Goal: Task Accomplishment & Management: Manage account settings

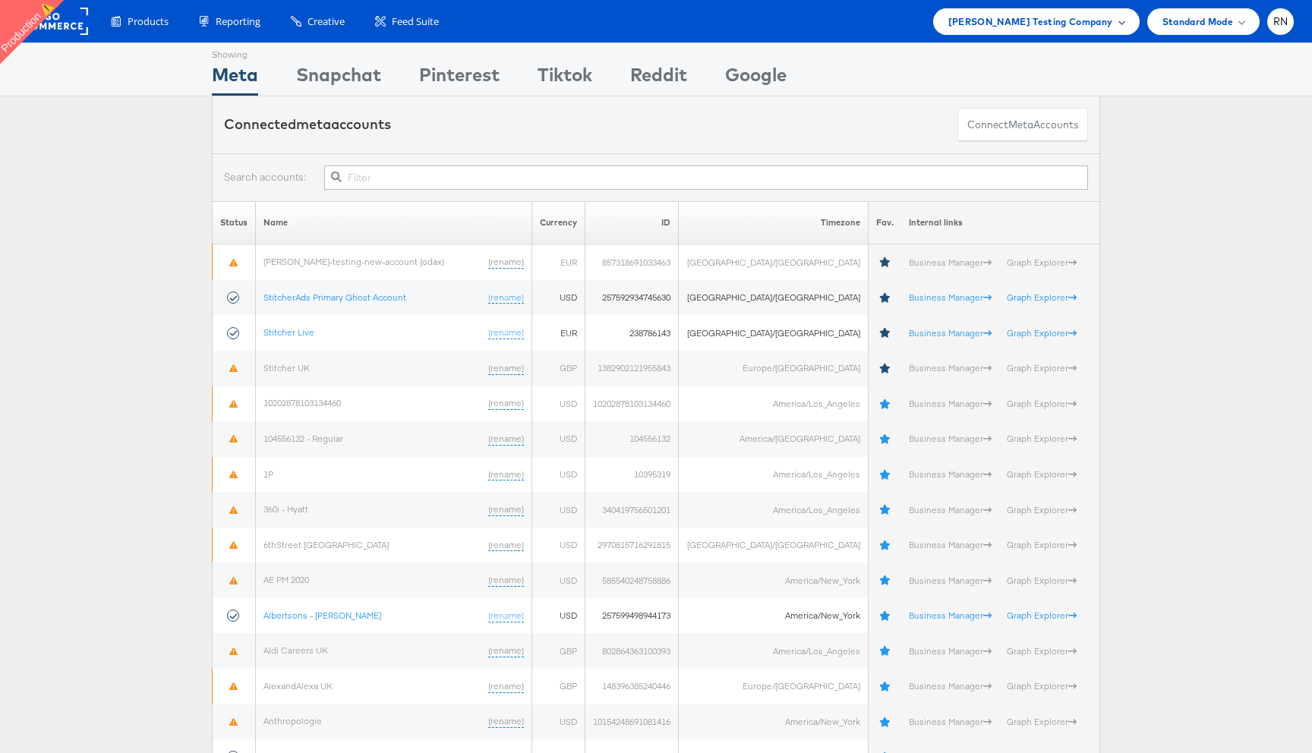
click at [1073, 24] on span "Colin Clarke Testing Company" at bounding box center [1030, 22] width 165 height 16
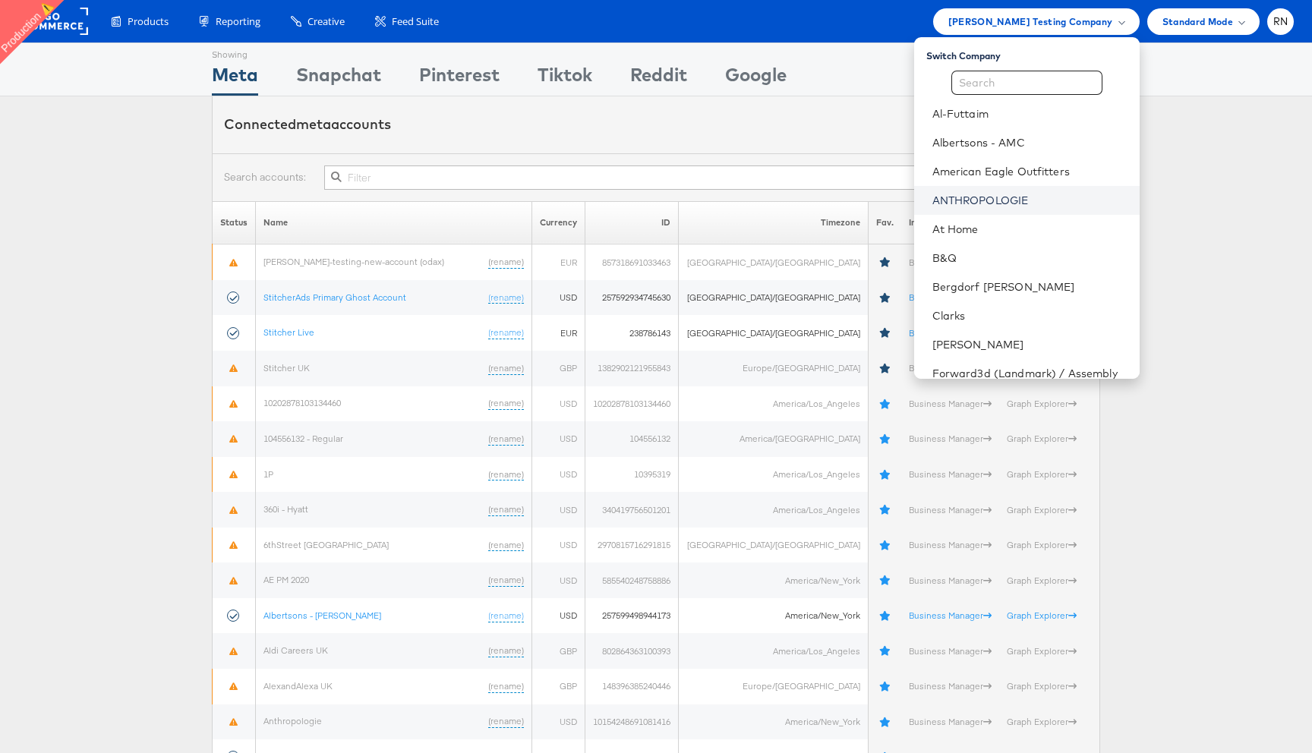
click at [998, 197] on link "ANTHROPOLOGIE" at bounding box center [1029, 200] width 195 height 15
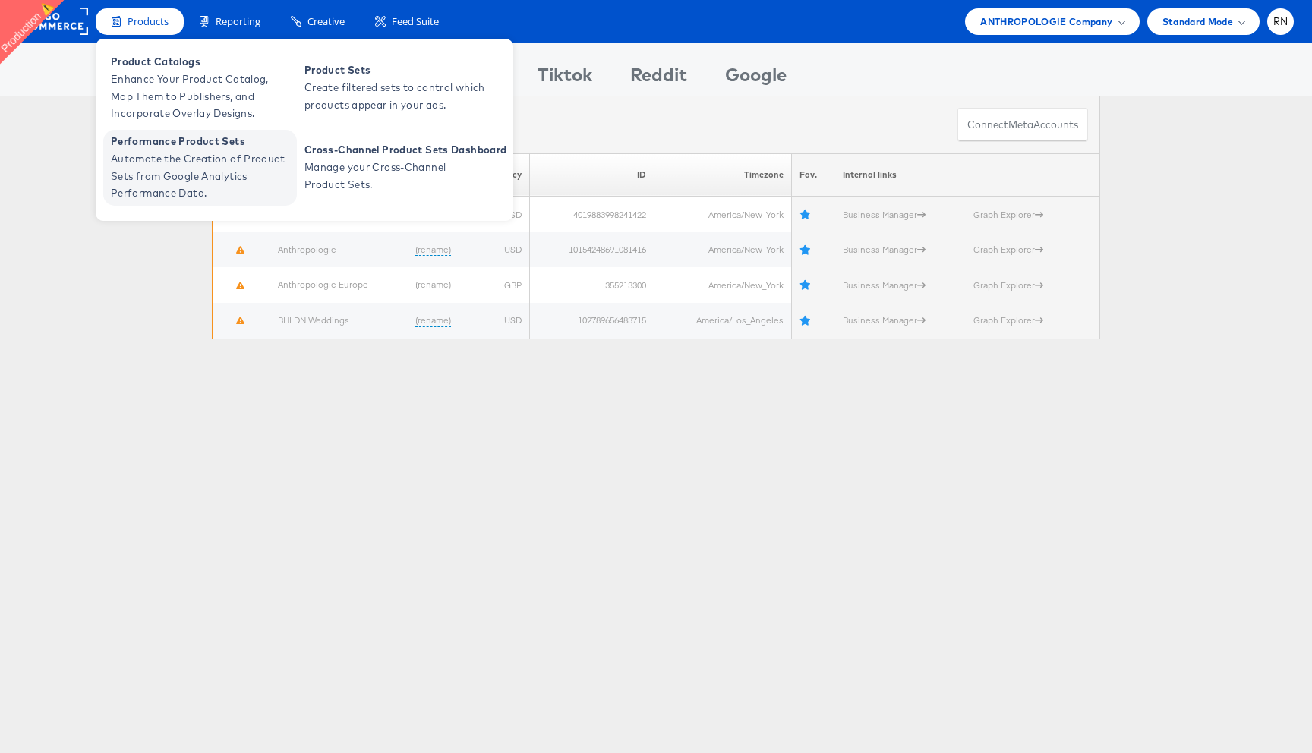
click at [234, 160] on span "Automate the Creation of Product Sets from Google Analytics Performance Data." at bounding box center [202, 176] width 182 height 52
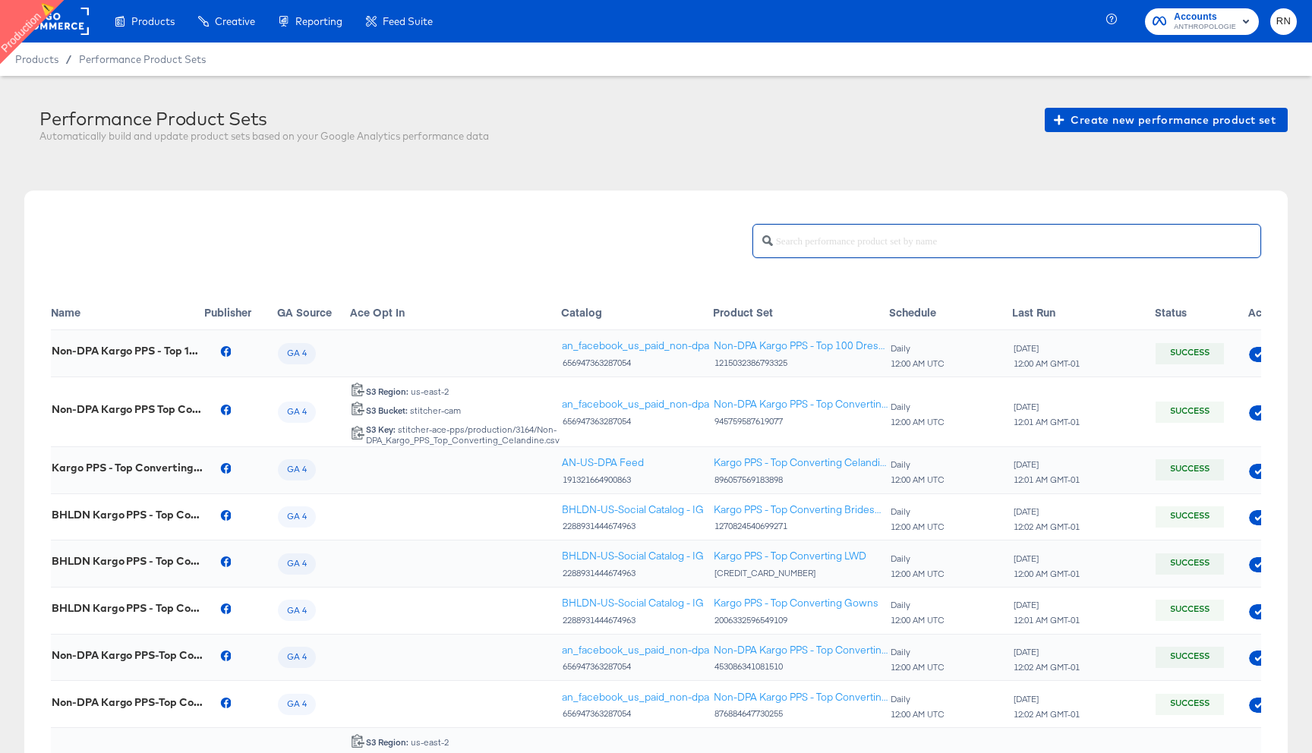
click at [816, 241] on input "text" at bounding box center [1016, 235] width 487 height 33
paste input "Non-DPA Kargo PPS - Top Converting Women's Dresses"
type input "Non-DPA Kargo PPS - Top Converting Women's Dresses"
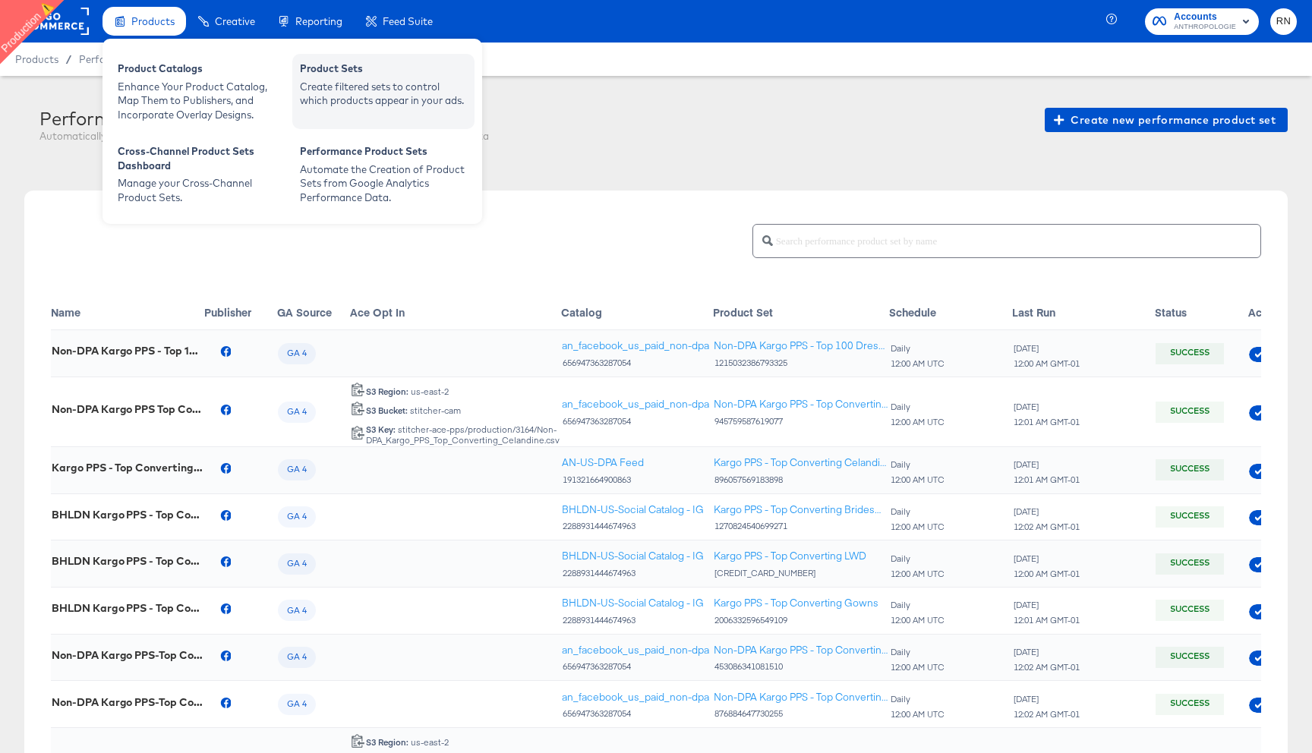
click at [348, 83] on div "Create filtered sets to control which products appear in your ads." at bounding box center [383, 94] width 167 height 28
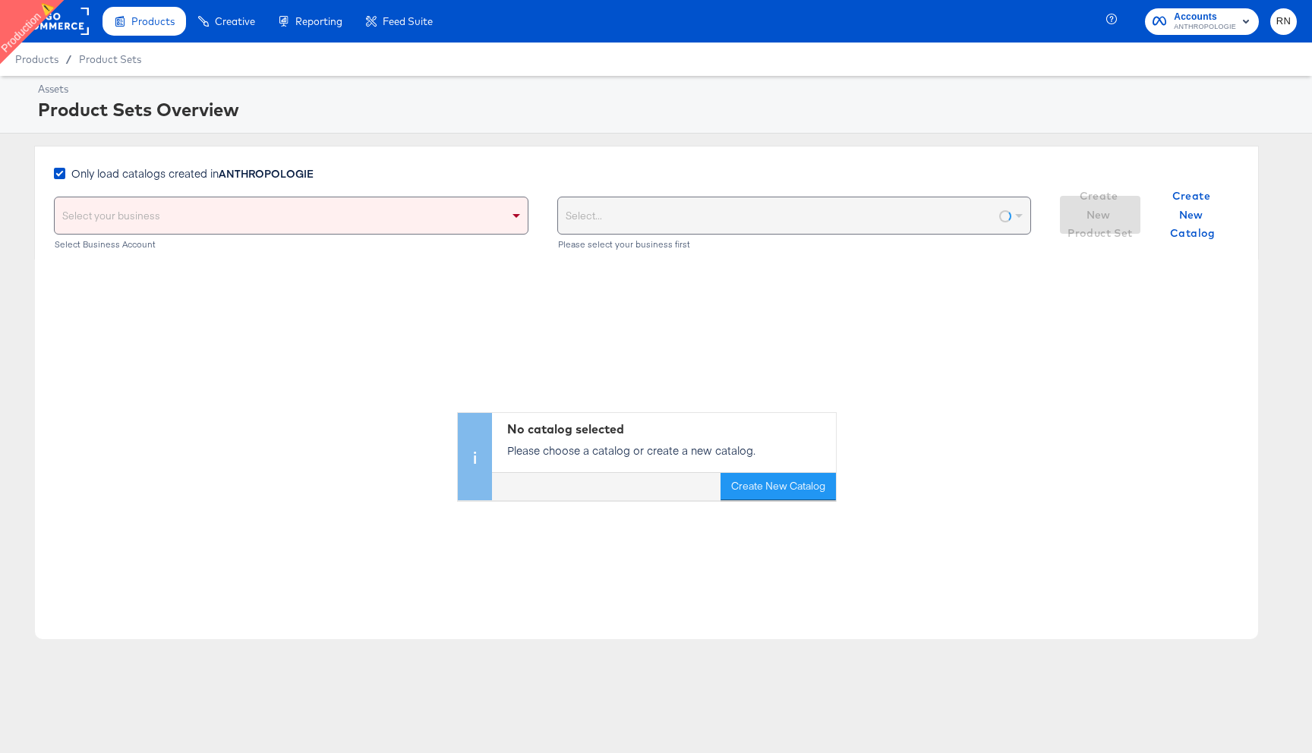
click at [317, 194] on div "Only load catalogs created in ANTHROPOLOGIE" at bounding box center [187, 180] width 266 height 31
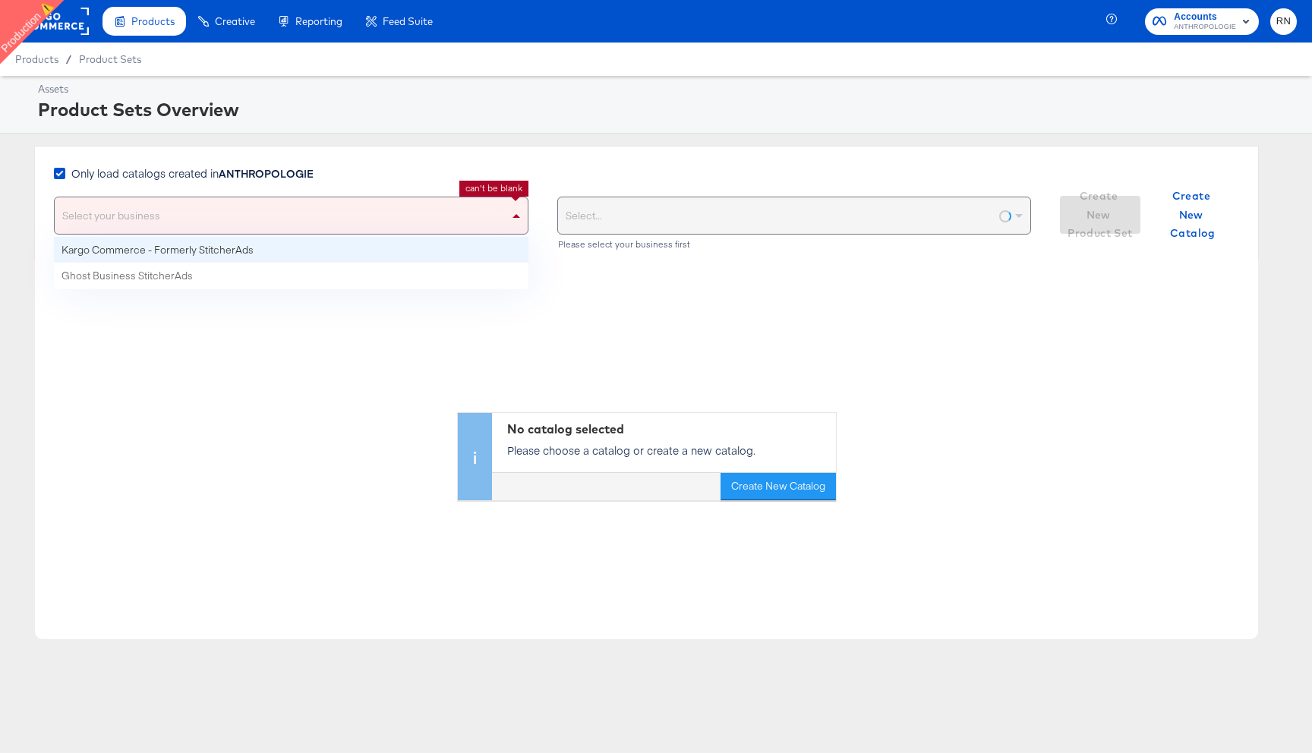
click at [319, 219] on div "Select your business" at bounding box center [291, 215] width 473 height 36
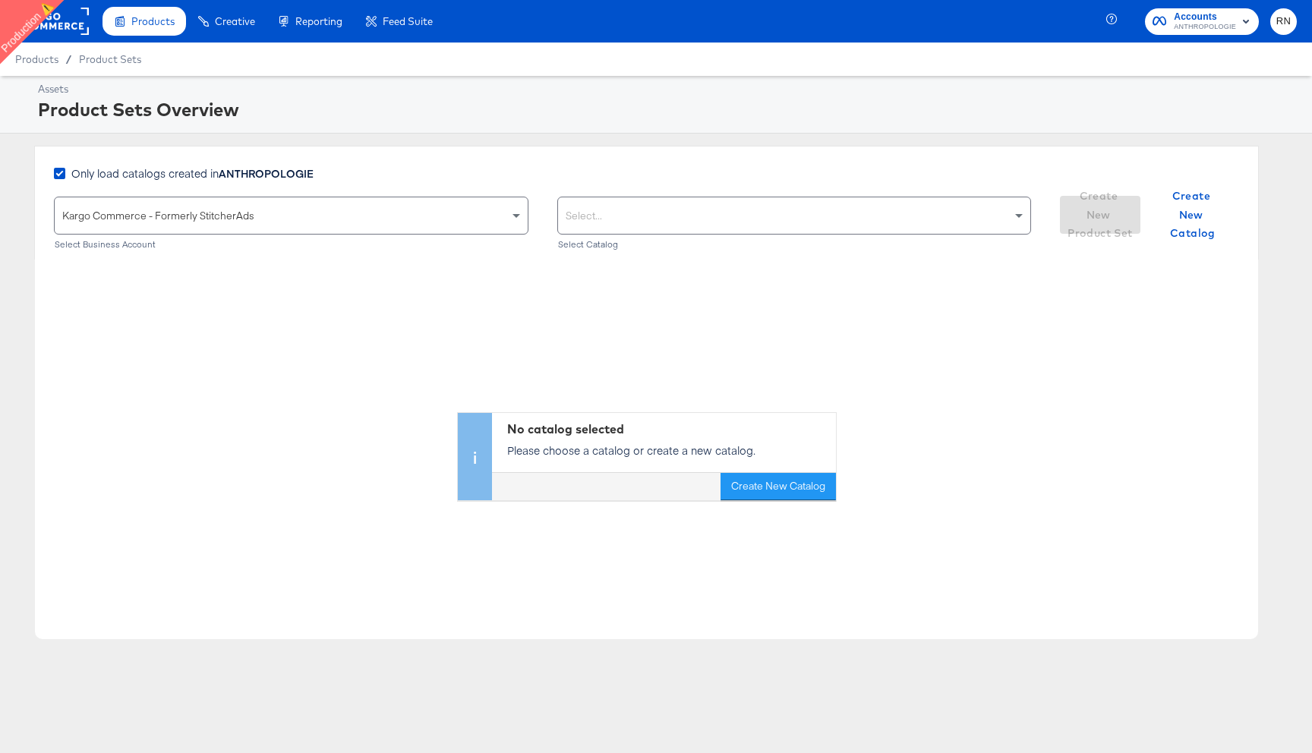
click at [659, 221] on div "Select..." at bounding box center [794, 215] width 473 height 36
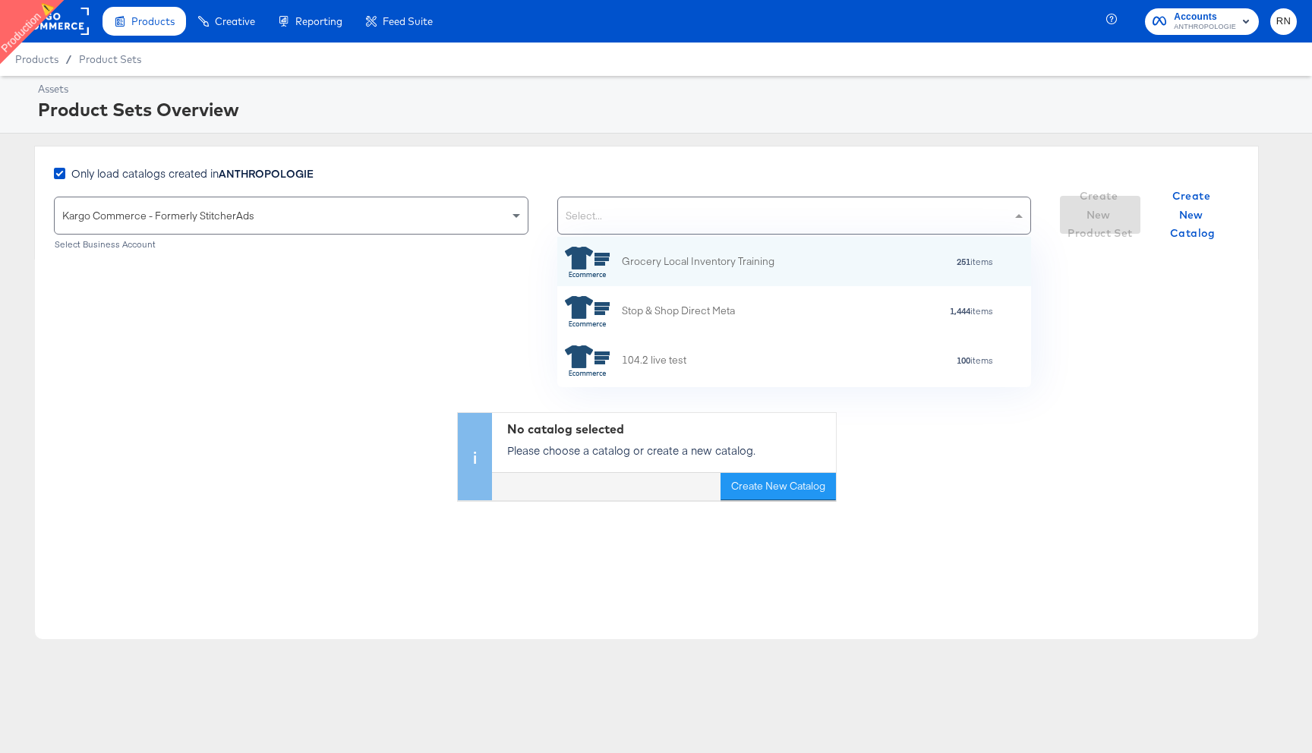
scroll to position [150, 474]
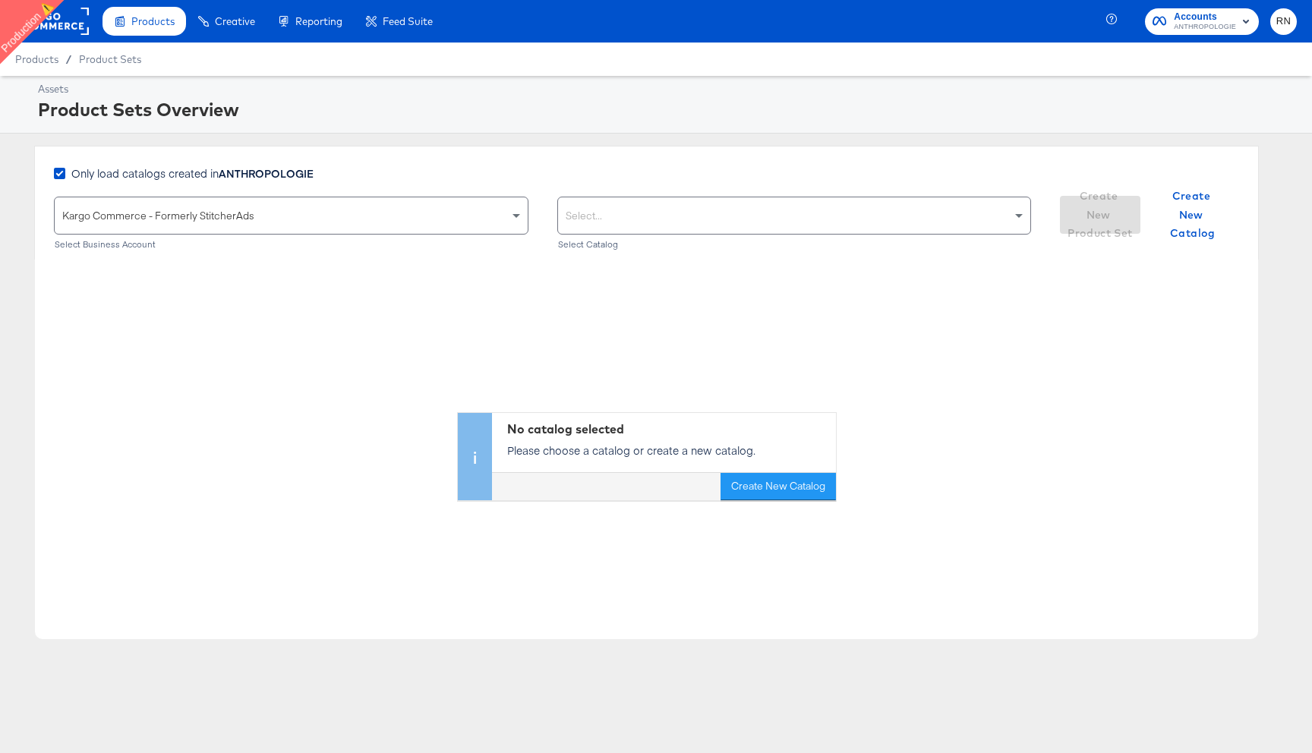
paste input "an_facebook_us_paid_non-dpa"
type input "an_facebook_us_paid_non-dpa"
click at [290, 171] on strong "ANTHROPOLOGIE" at bounding box center [266, 172] width 95 height 15
click at [0, 0] on input "Only load catalogs created in ANTHROPOLOGIE" at bounding box center [0, 0] width 0 height 0
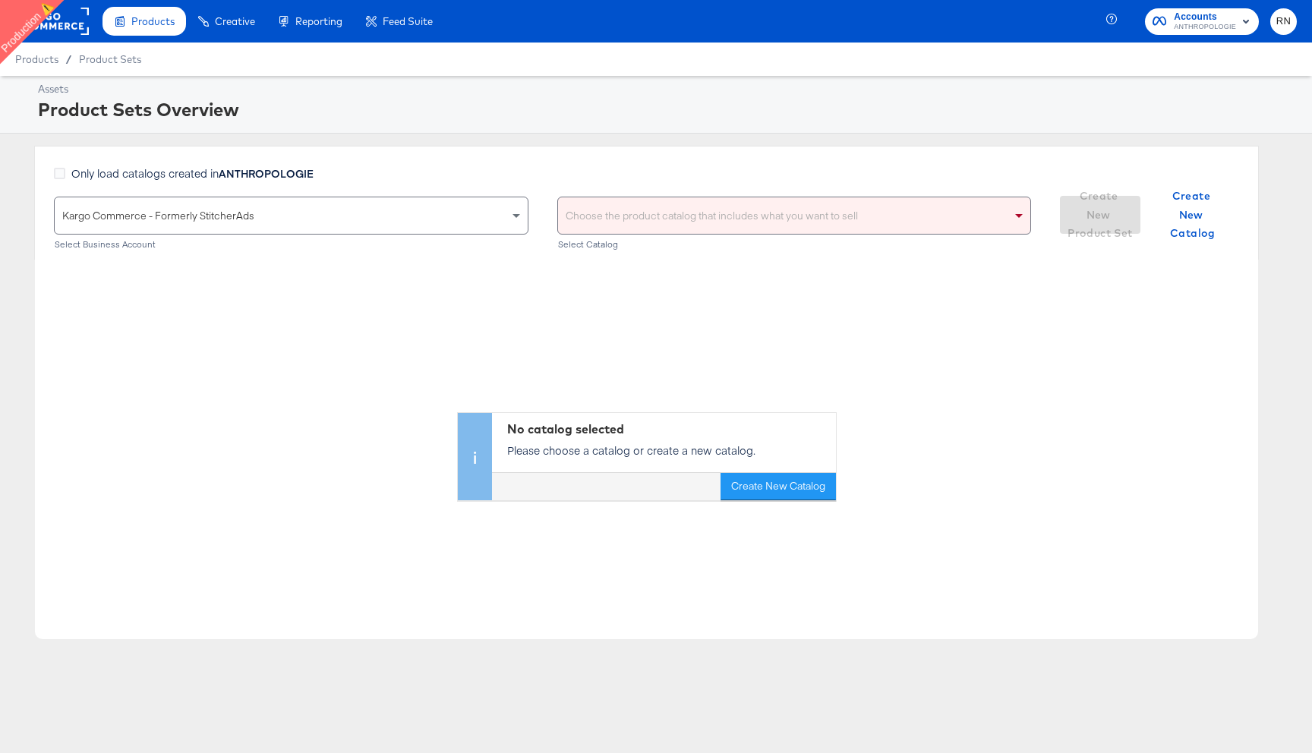
click at [600, 216] on div "Choose the product catalog that includes what you want to sell" at bounding box center [794, 215] width 473 height 36
paste input "an_facebook_us_paid_non-dpa"
type input "an_facebook_us_paid_non-dpa"
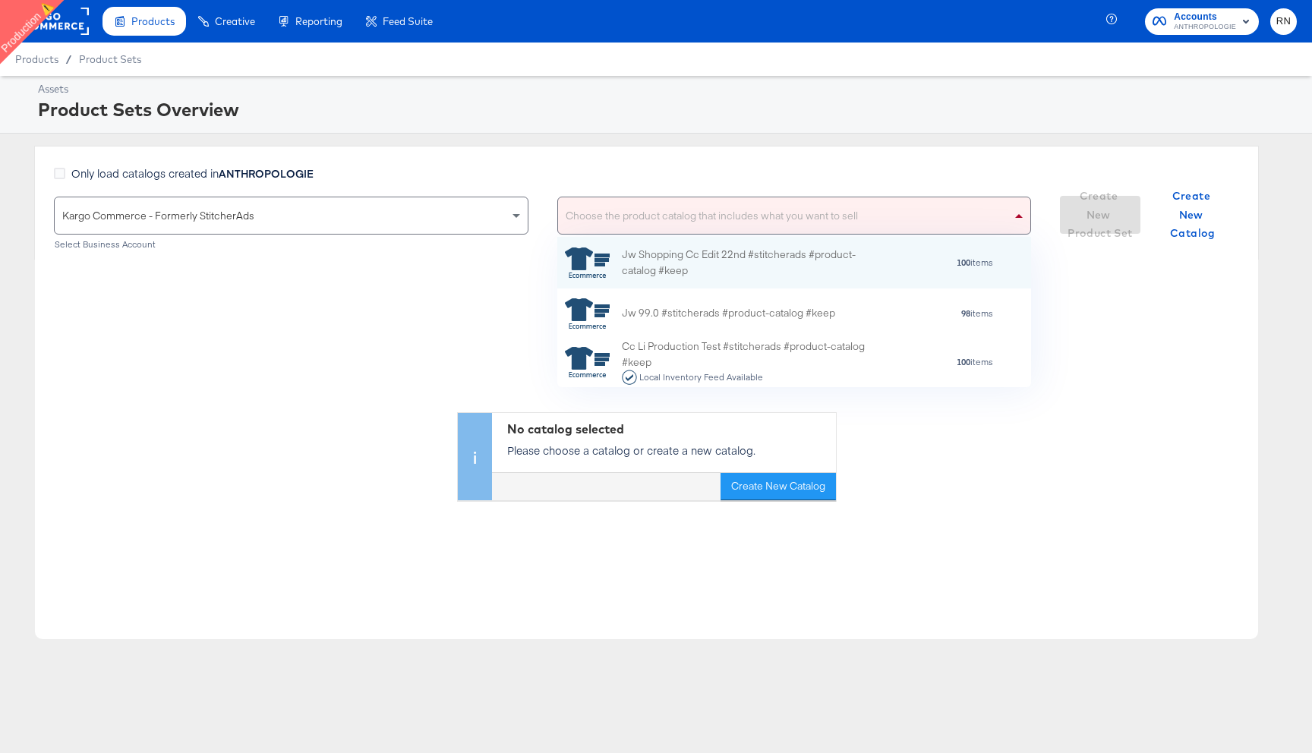
click at [737, 207] on div "Choose the product catalog that includes what you want to sell" at bounding box center [794, 215] width 473 height 36
paste input "BHLDN-US-Social Catalog - IG"
type input "BHLDN-US-Social Catalog - IG"
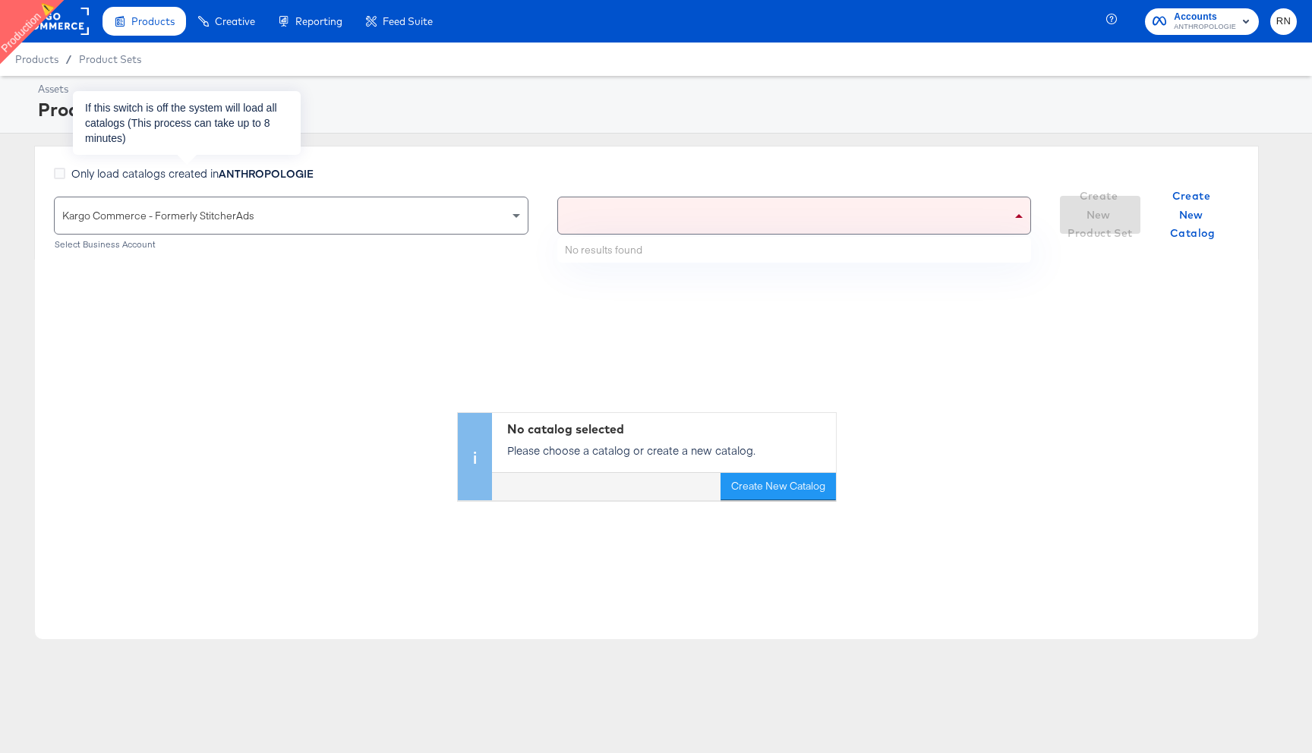
click at [252, 172] on strong "ANTHROPOLOGIE" at bounding box center [266, 172] width 95 height 15
click at [0, 0] on input "Only load catalogs created in ANTHROPOLOGIE" at bounding box center [0, 0] width 0 height 0
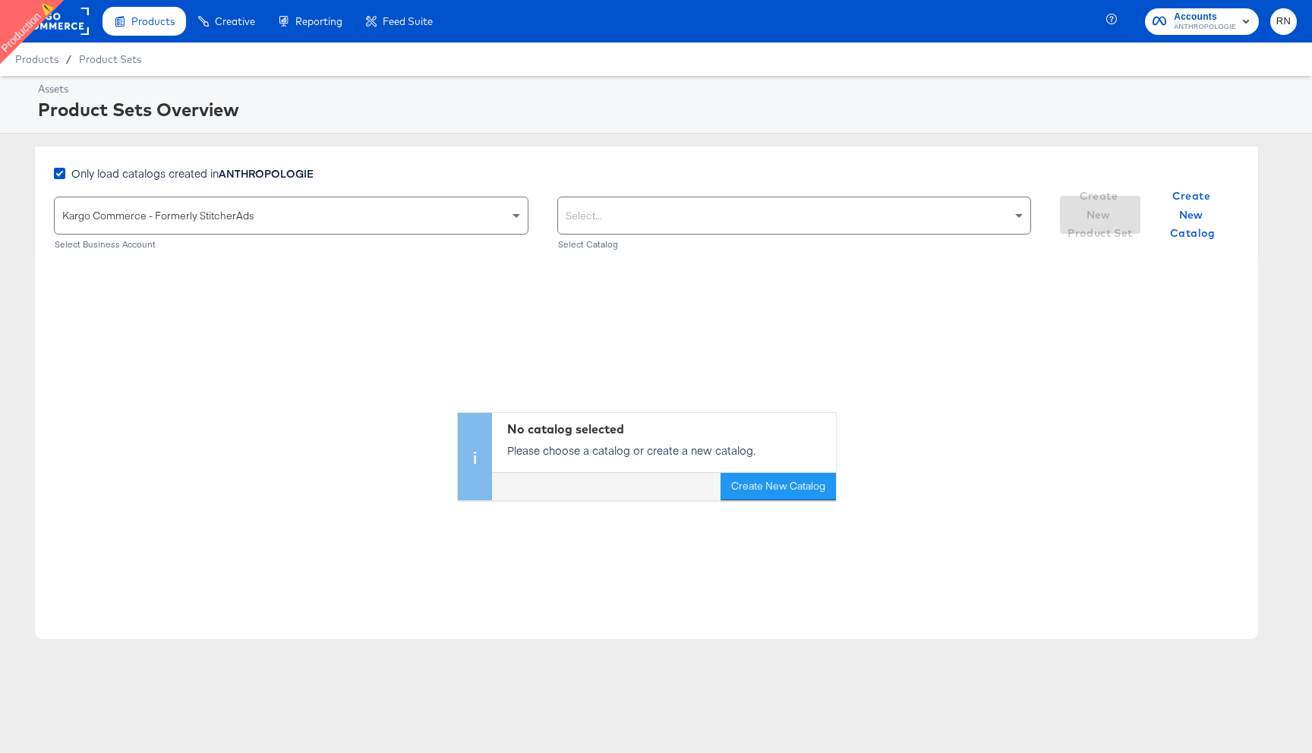
click at [774, 216] on div "Select..." at bounding box center [794, 215] width 473 height 36
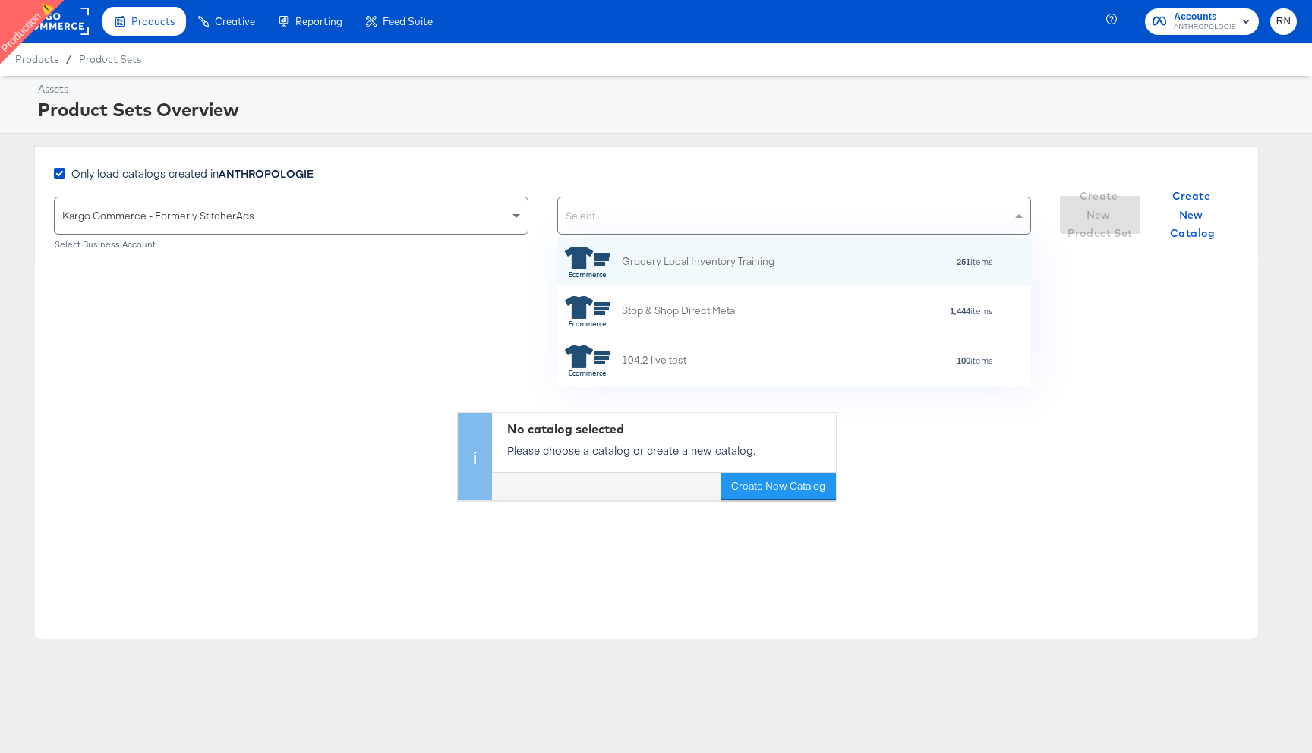
click at [528, 546] on div "No catalog selected Please choose a catalog or create a new catalog. Create New…" at bounding box center [646, 450] width 1223 height 380
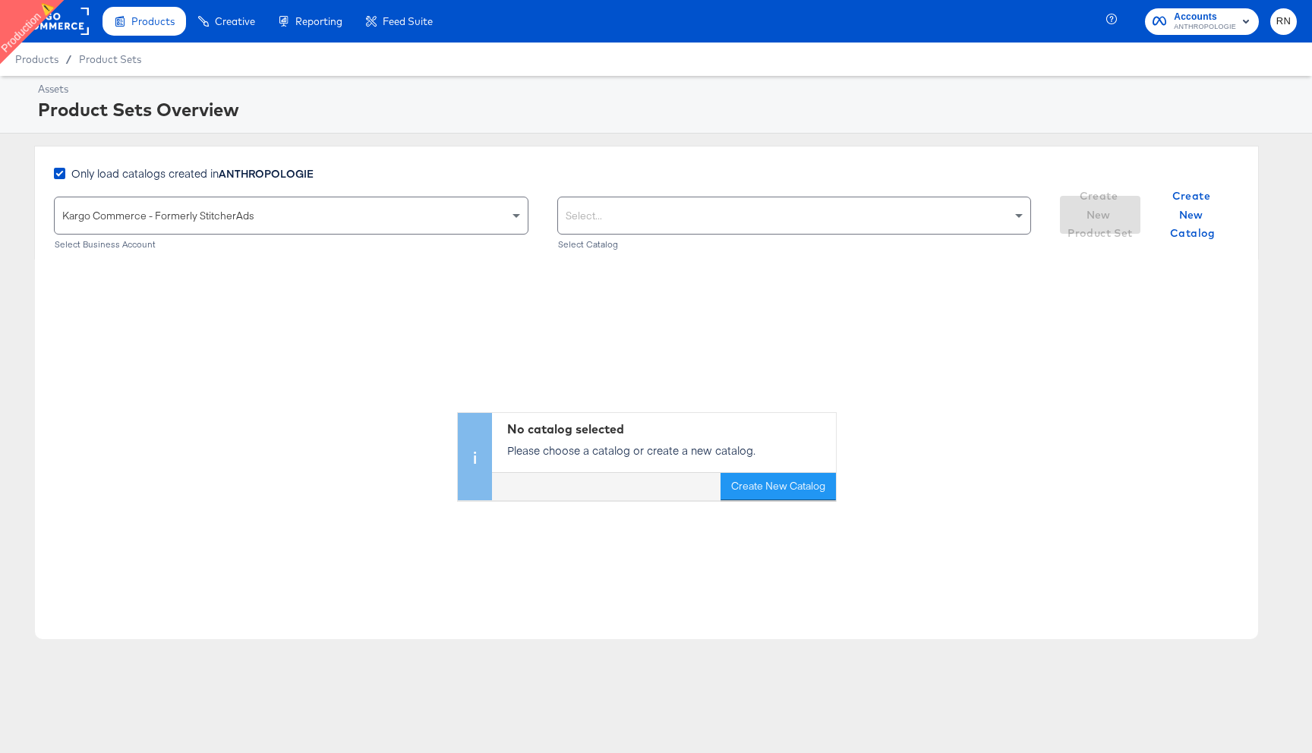
click at [678, 212] on div "Select..." at bounding box center [794, 215] width 473 height 36
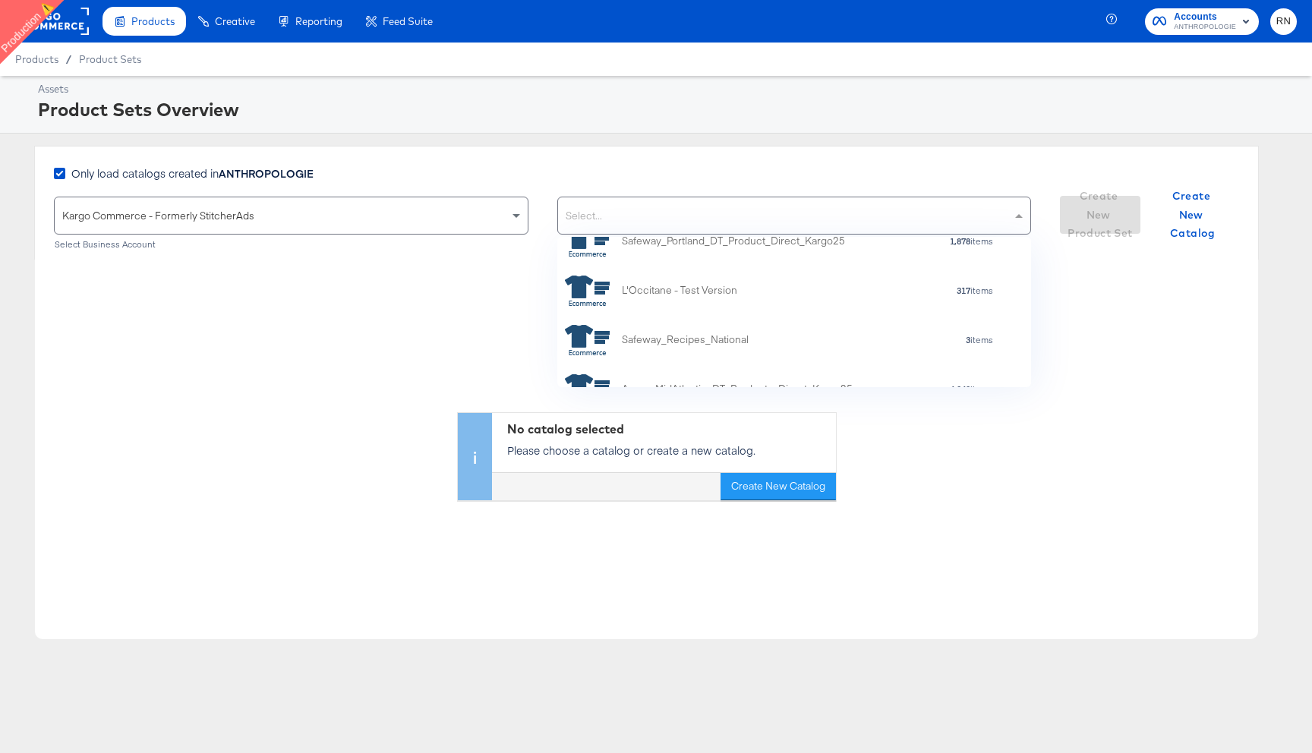
scroll to position [2901, 0]
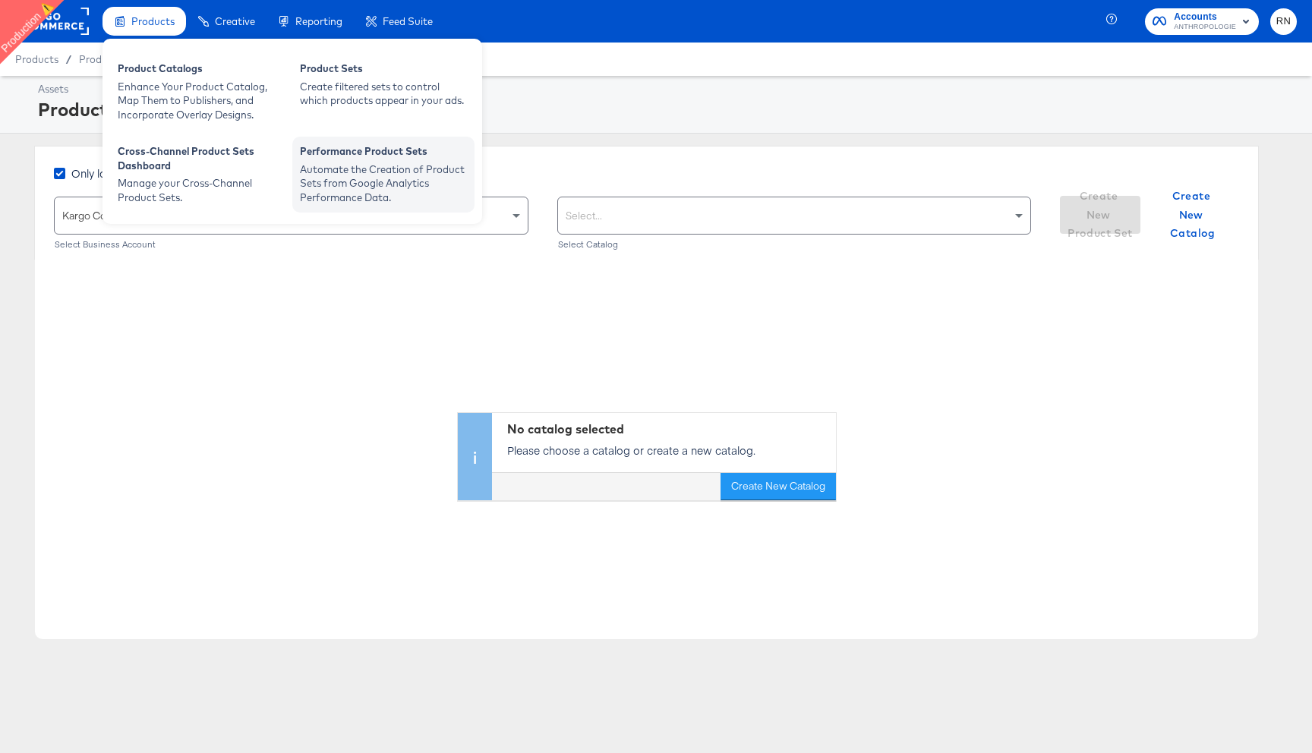
click at [351, 176] on div "Automate the Creation of Product Sets from Google Analytics Performance Data." at bounding box center [383, 183] width 167 height 43
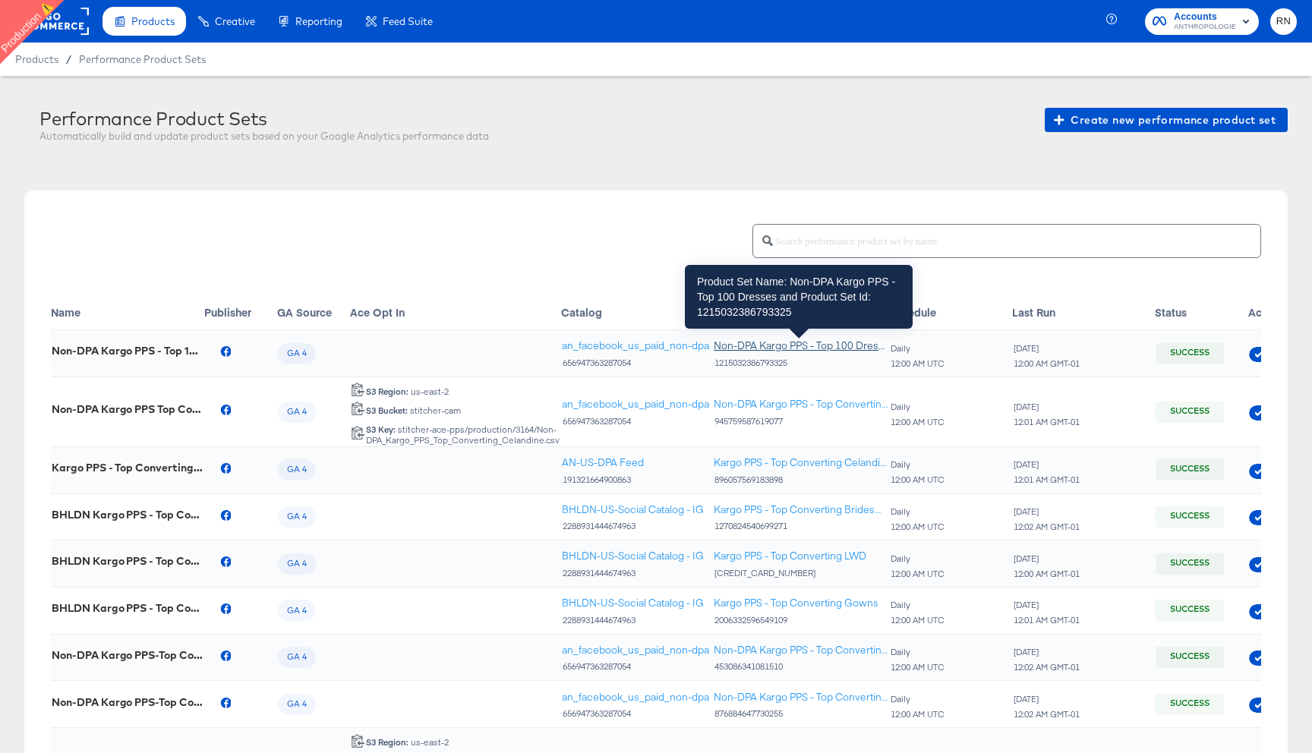
click at [749, 347] on div "Non-DPA Kargo PPS - Top 100 Dresses" at bounding box center [801, 346] width 175 height 14
click at [767, 344] on div "Non-DPA Kargo PPS - Top 100 Dresses" at bounding box center [801, 346] width 175 height 14
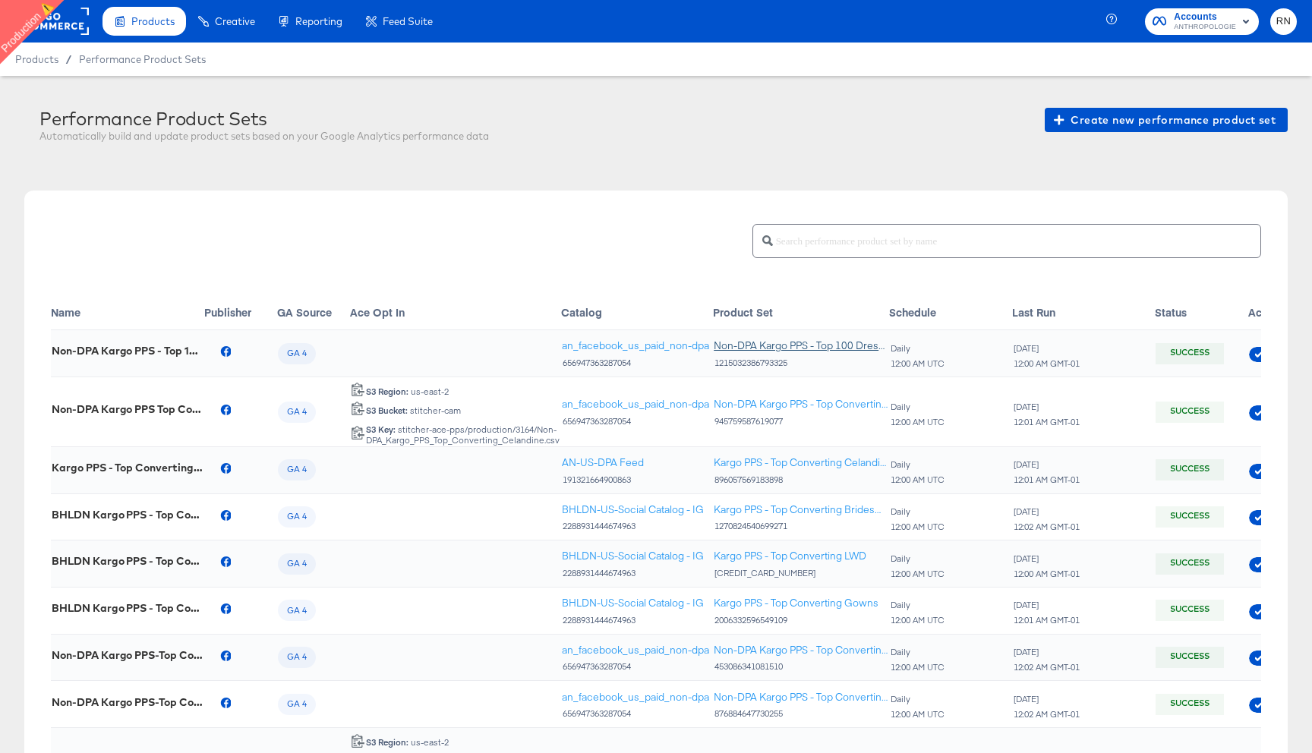
scroll to position [1, 0]
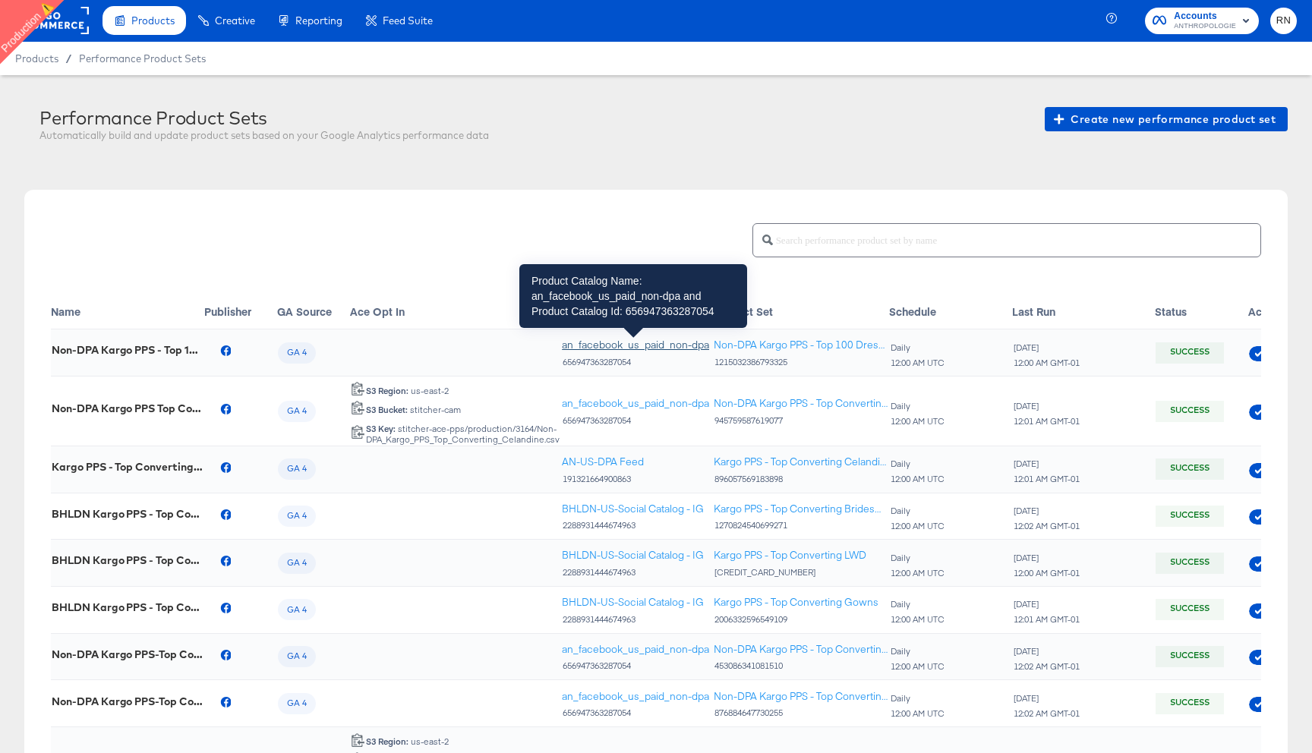
click at [660, 344] on div "an_facebook_us_paid_non-dpa" at bounding box center [635, 345] width 147 height 14
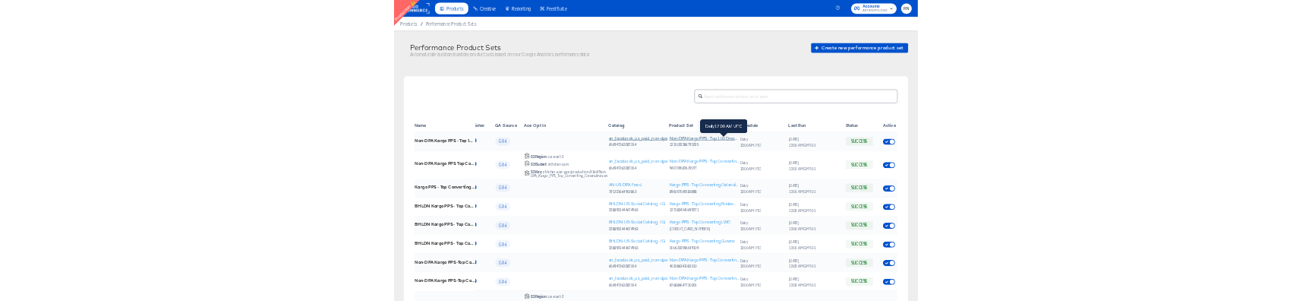
scroll to position [0, 0]
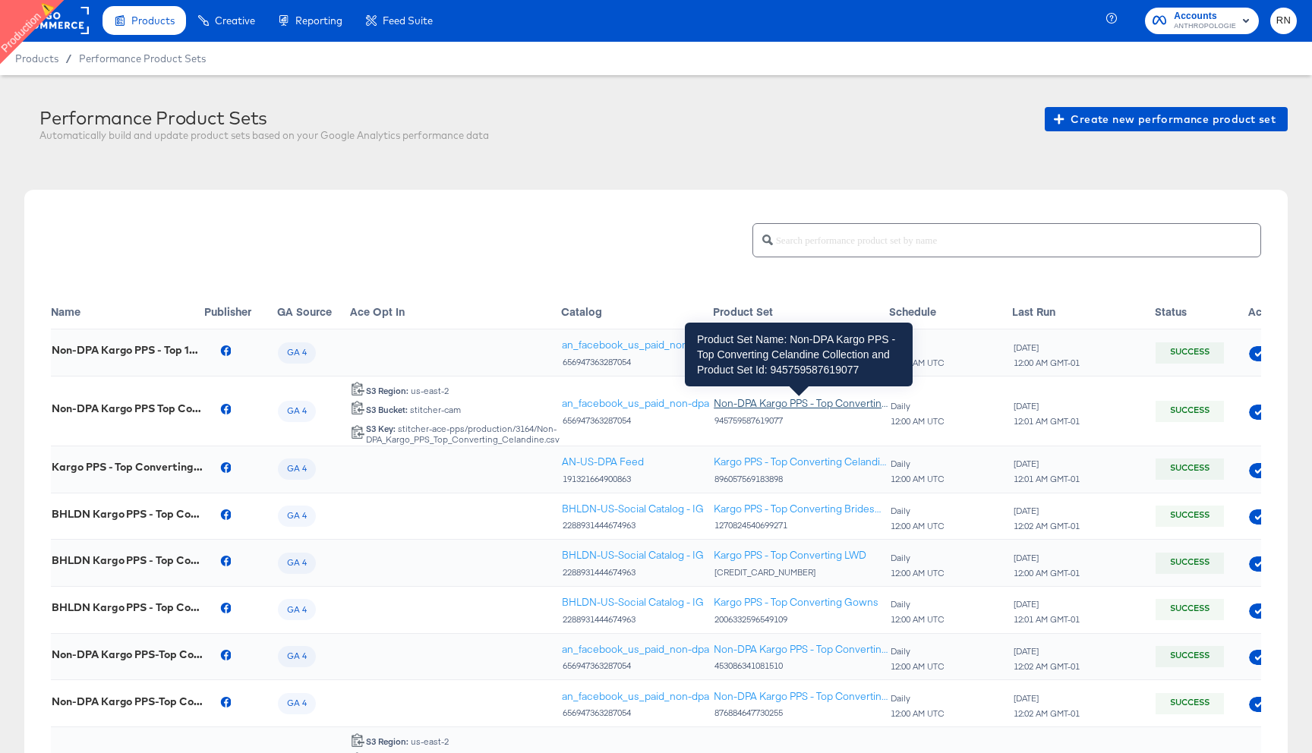
click at [805, 400] on div "Non-DPA Kargo PPS - Top Converting Celandine Collection" at bounding box center [801, 403] width 175 height 14
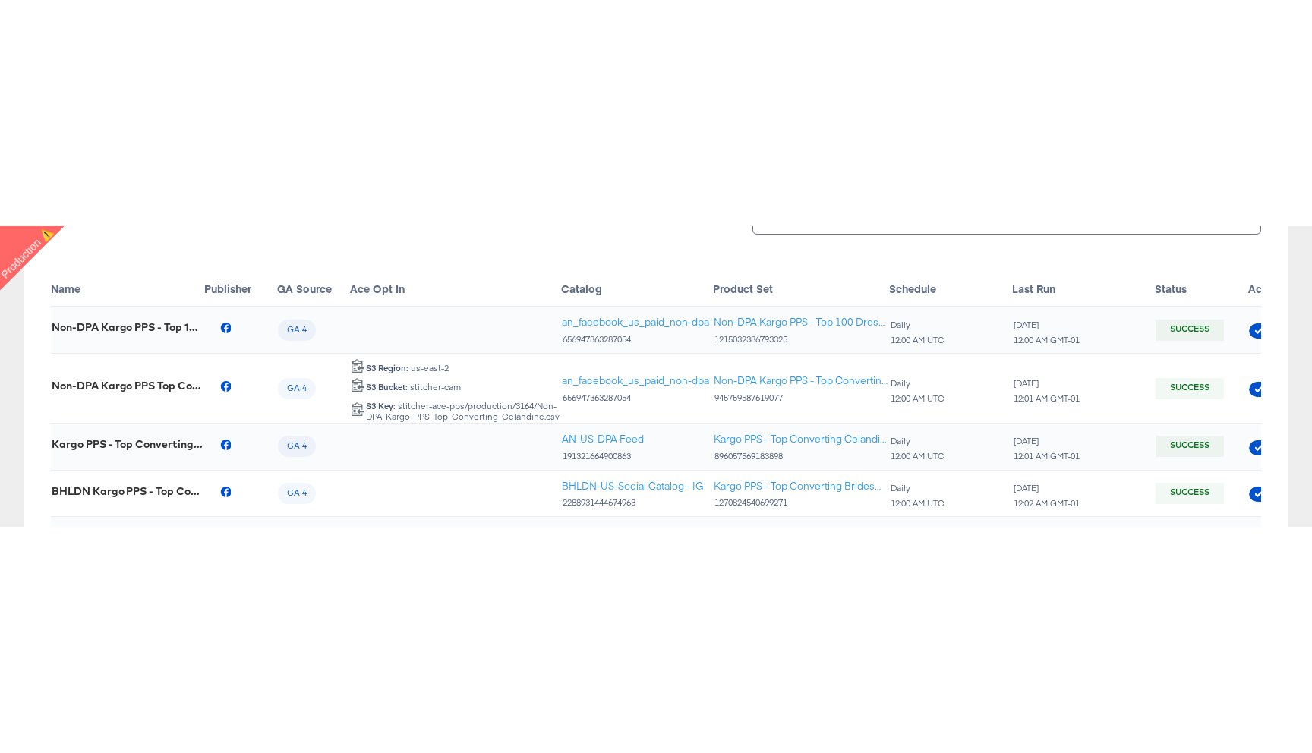
scroll to position [247, 0]
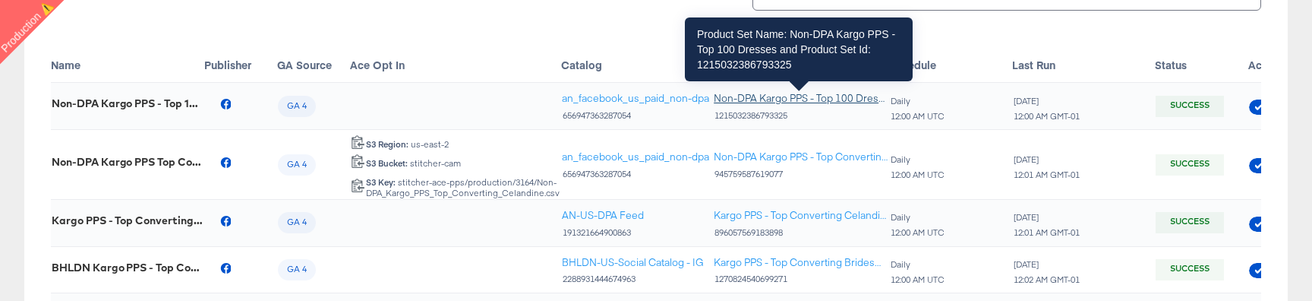
click at [786, 100] on div "Non-DPA Kargo PPS - Top 100 Dresses" at bounding box center [801, 98] width 175 height 14
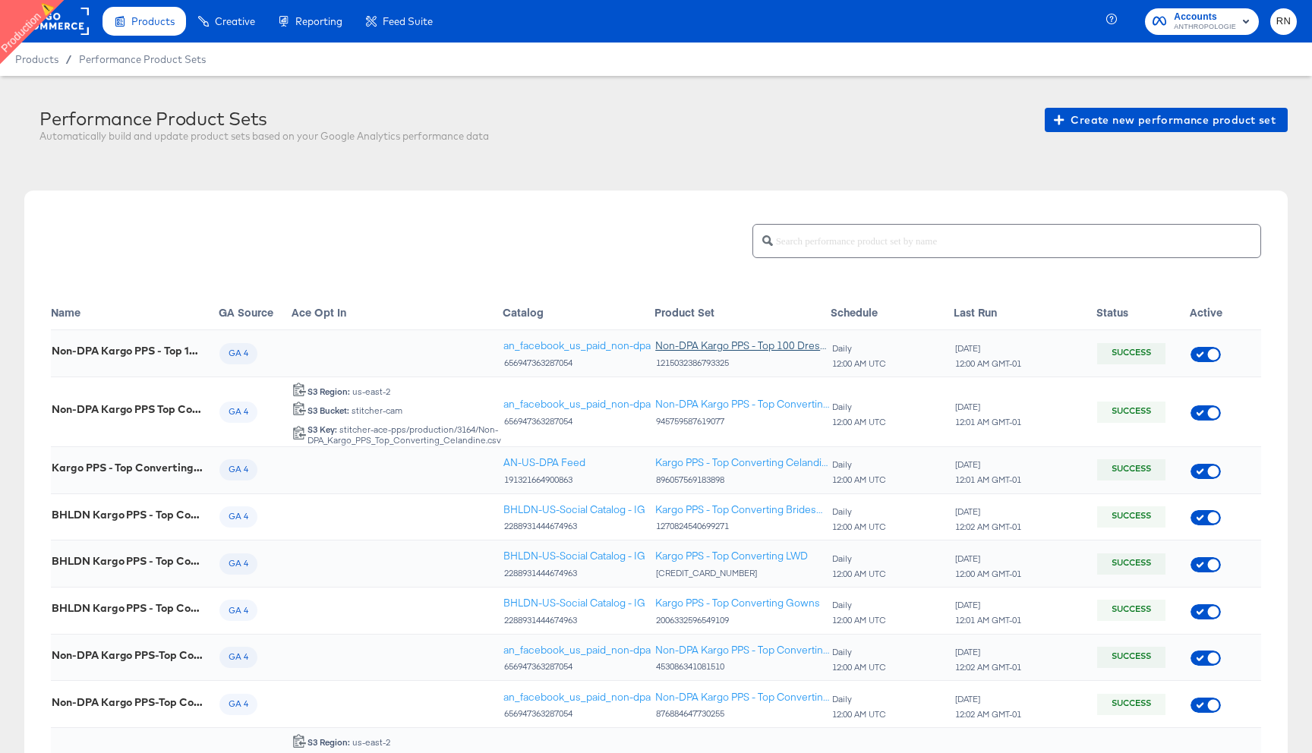
scroll to position [0, 127]
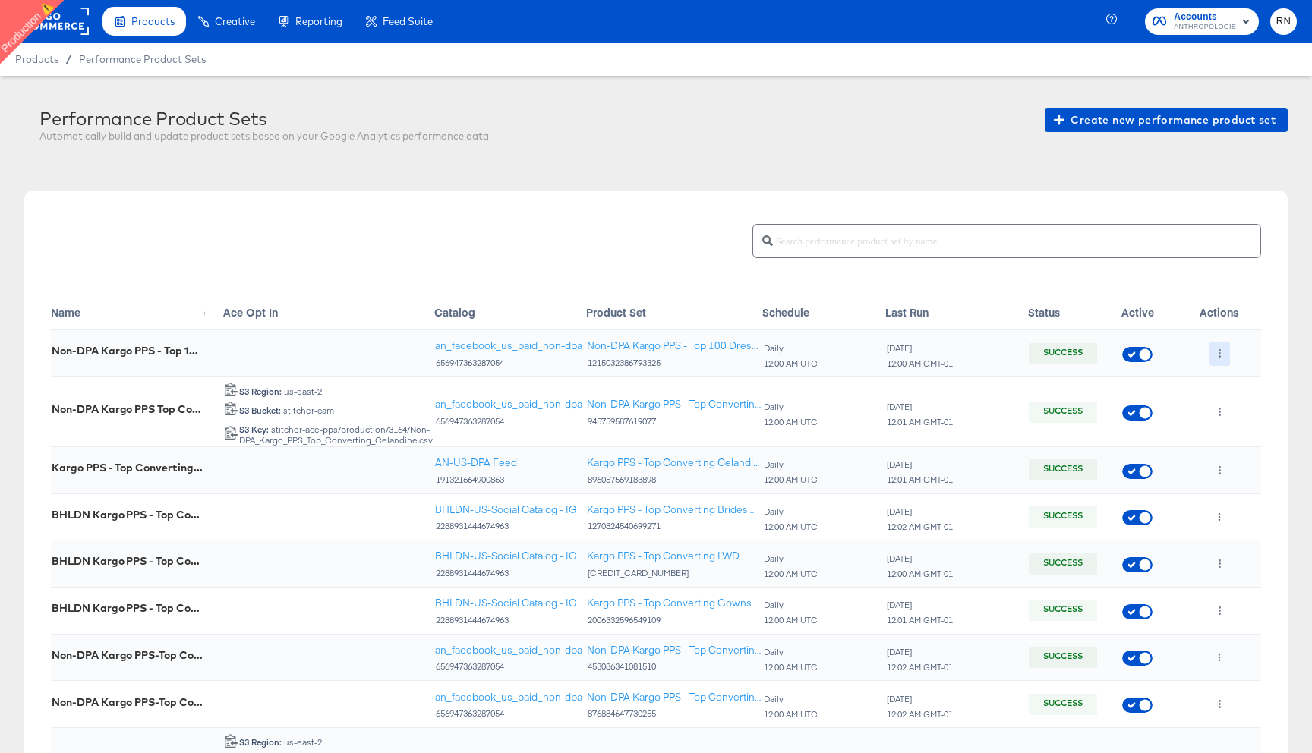
click at [1210, 345] on button "button" at bounding box center [1219, 354] width 20 height 24
click at [1240, 377] on li "Edit" at bounding box center [1247, 384] width 81 height 25
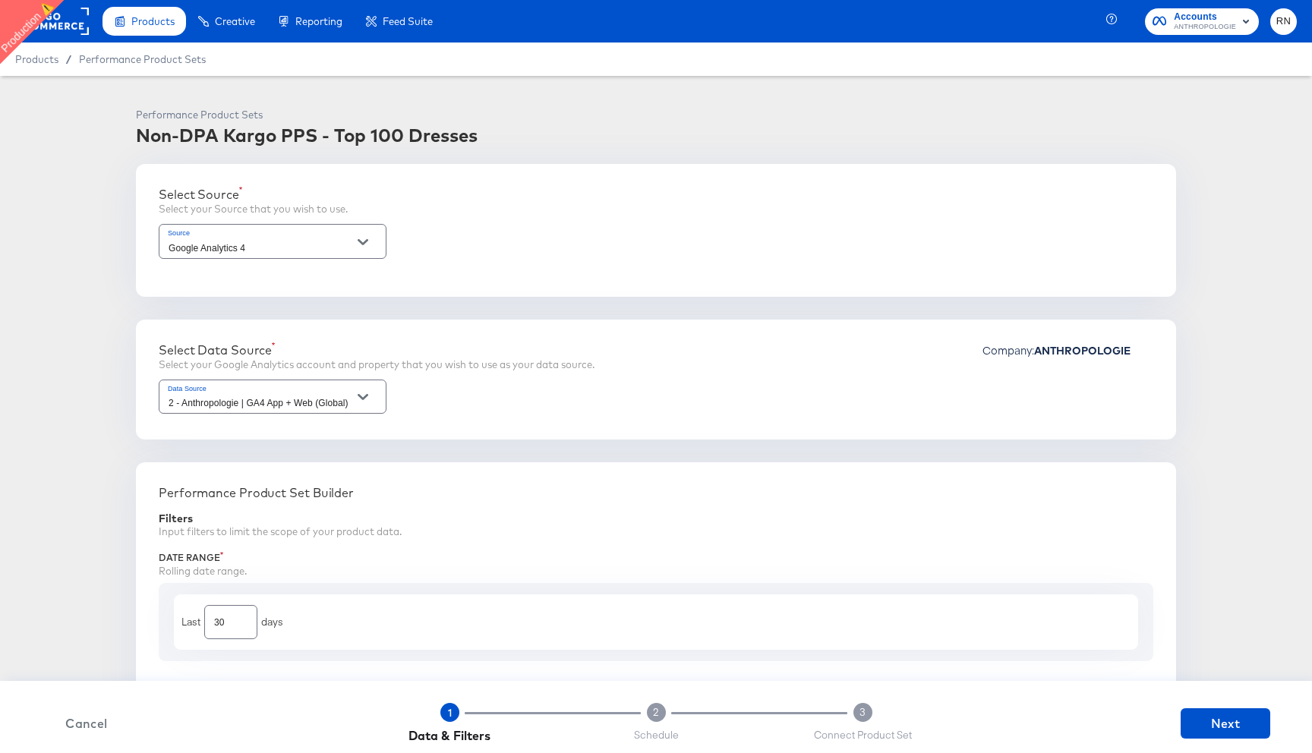
click at [72, 23] on rect at bounding box center [54, 21] width 70 height 27
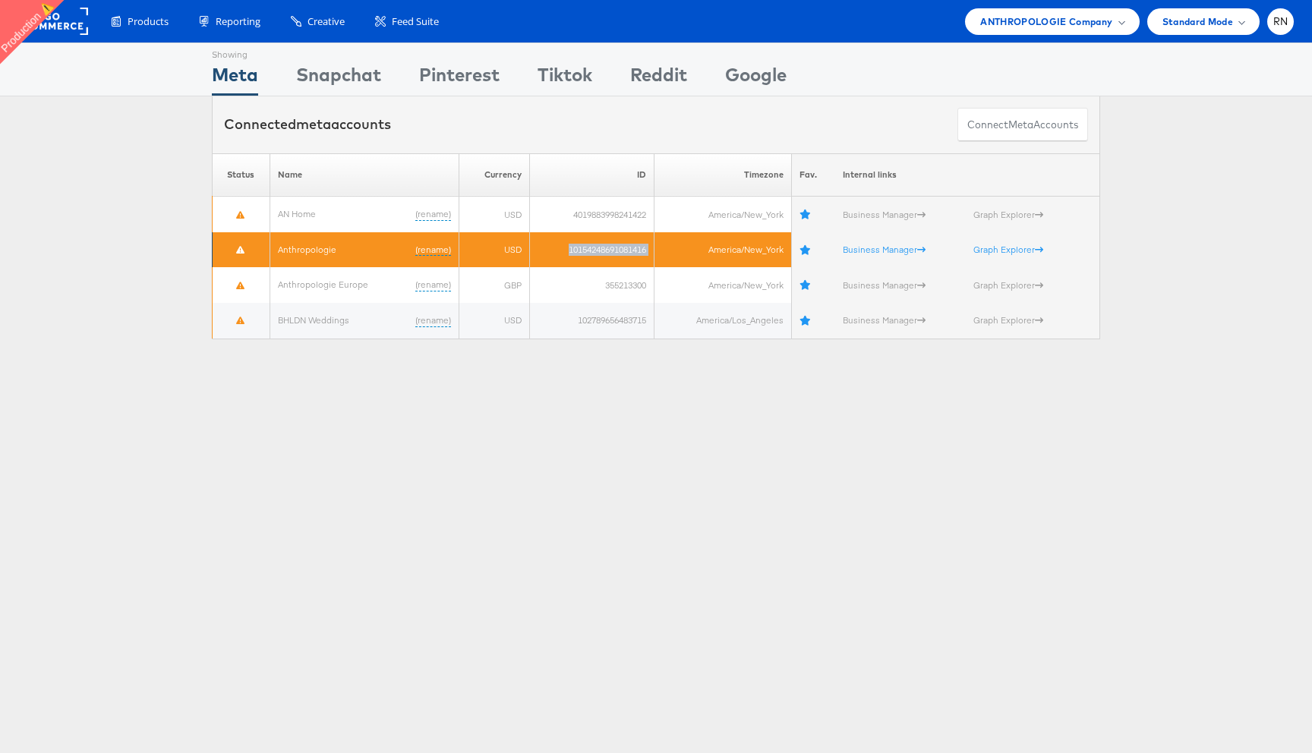
drag, startPoint x: 560, startPoint y: 251, endPoint x: 671, endPoint y: 251, distance: 110.8
click at [671, 251] on tr "Anthropologie (rename) USD 10154248691081416 America/New_York Business Manager …" at bounding box center [656, 250] width 887 height 36
copy tr "10154248691081416"
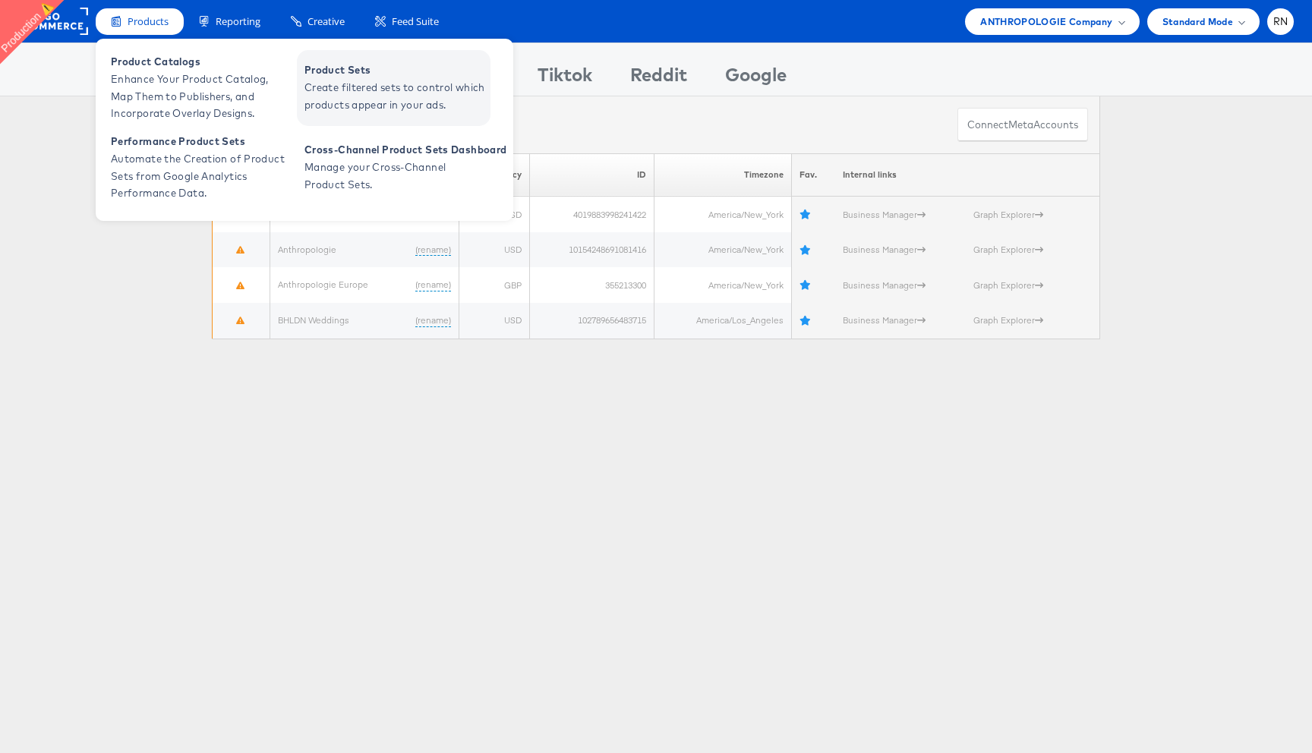
click at [367, 77] on span "Product Sets" at bounding box center [395, 69] width 182 height 17
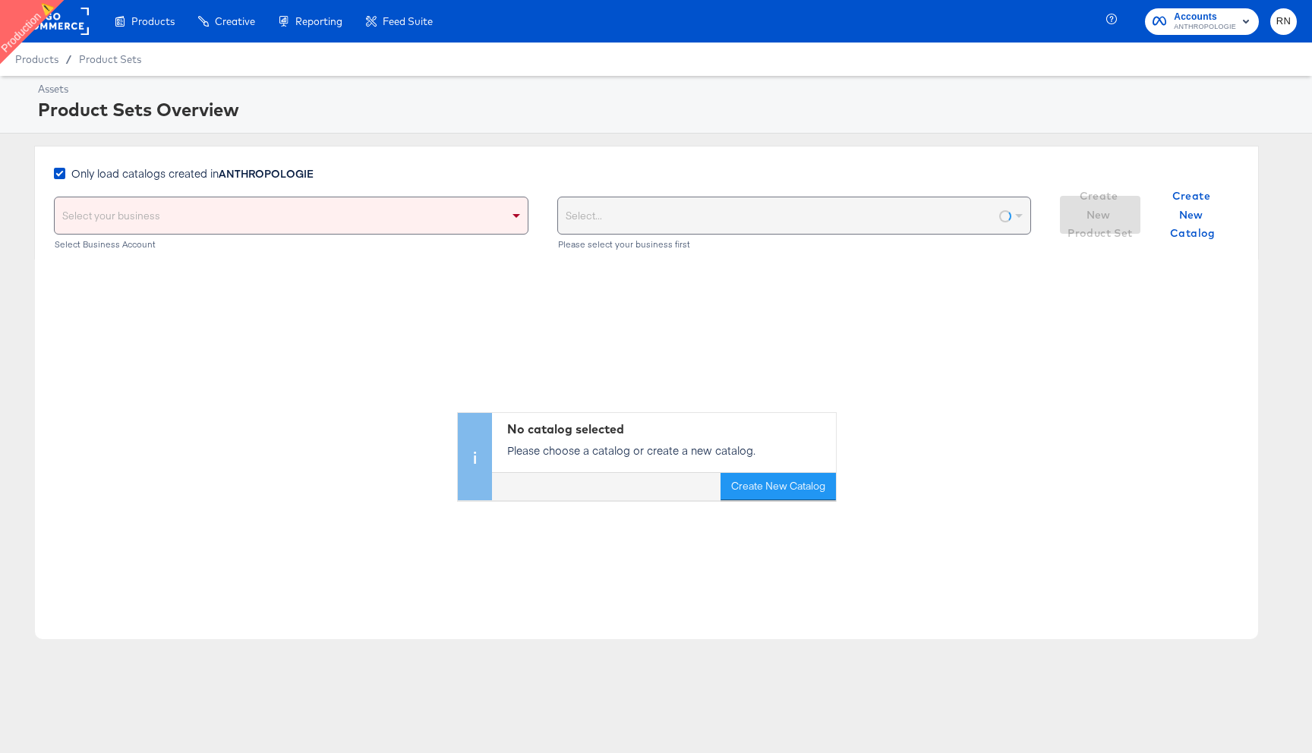
click at [70, 17] on rect at bounding box center [54, 21] width 70 height 27
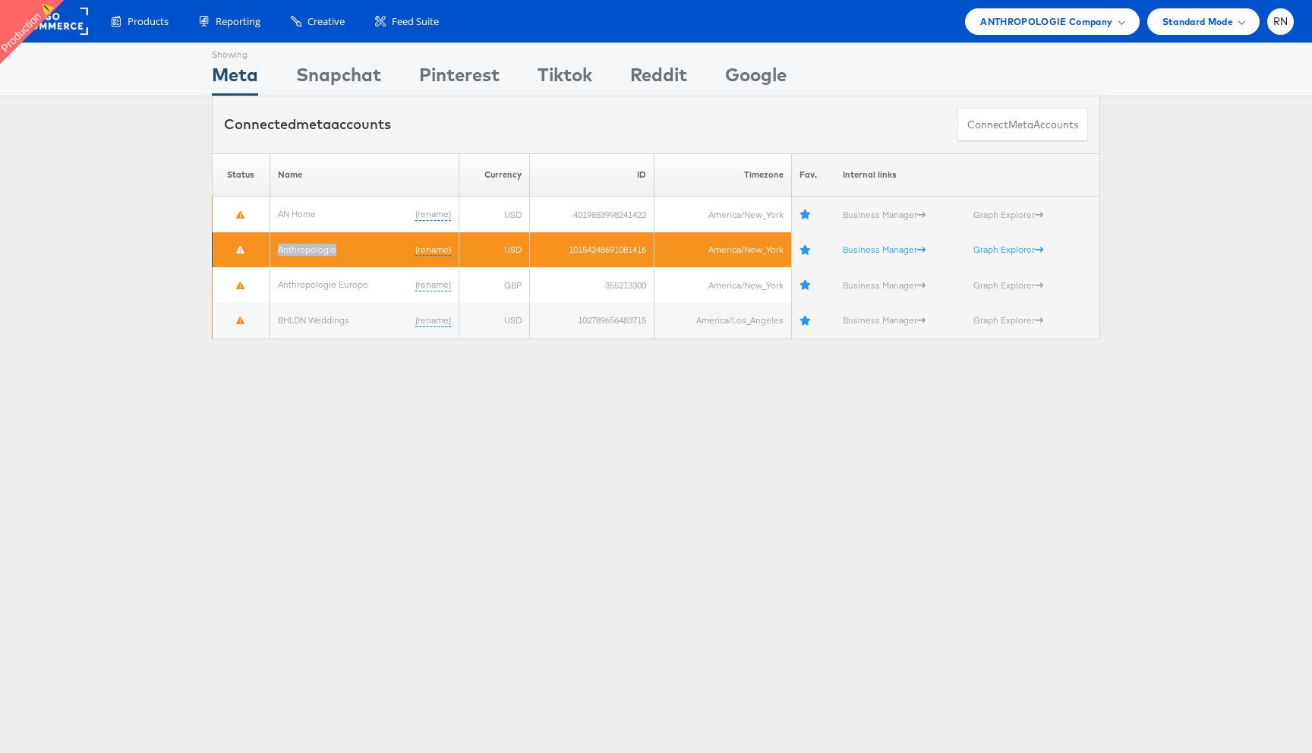
drag, startPoint x: 346, startPoint y: 253, endPoint x: 269, endPoint y: 252, distance: 77.4
click at [269, 252] on tr "Anthropologie (rename) USD 10154248691081416 America/New_York Business Manager …" at bounding box center [656, 250] width 887 height 36
copy tr "Anthropologie"
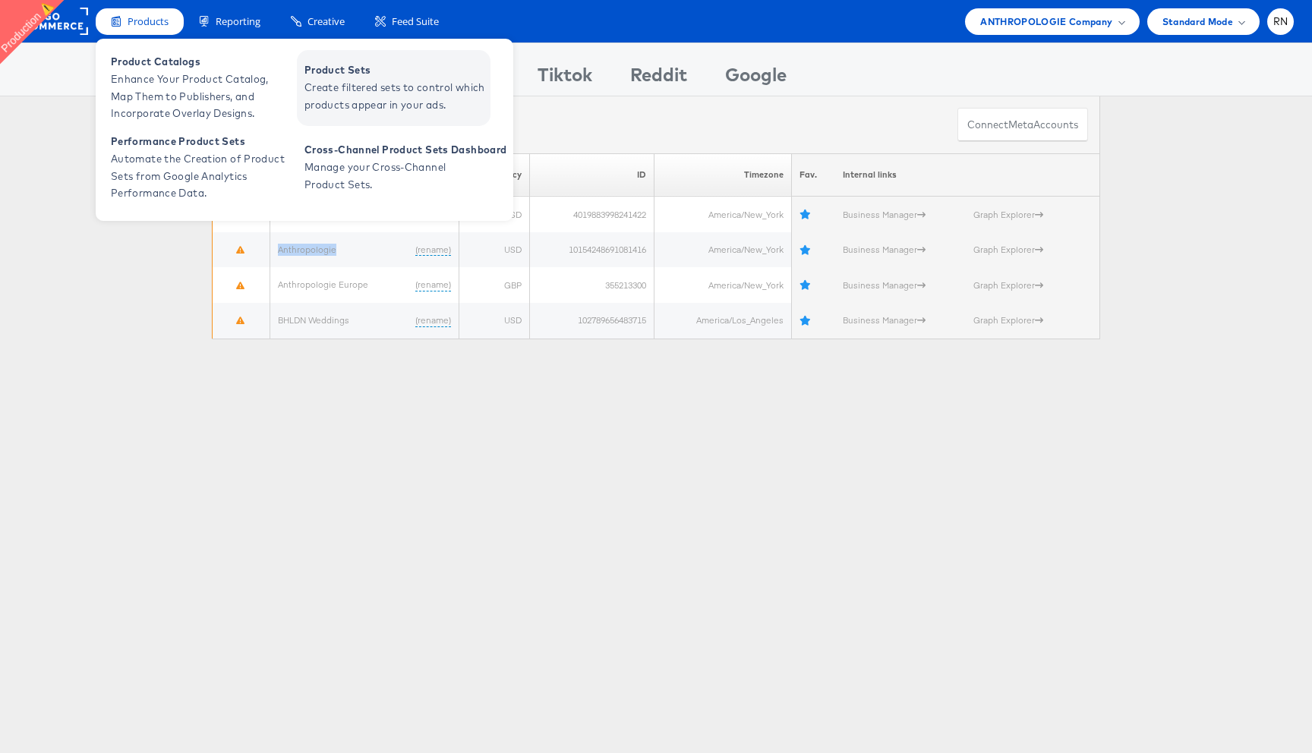
click at [329, 99] on span "Create filtered sets to control which products appear in your ads." at bounding box center [395, 96] width 182 height 35
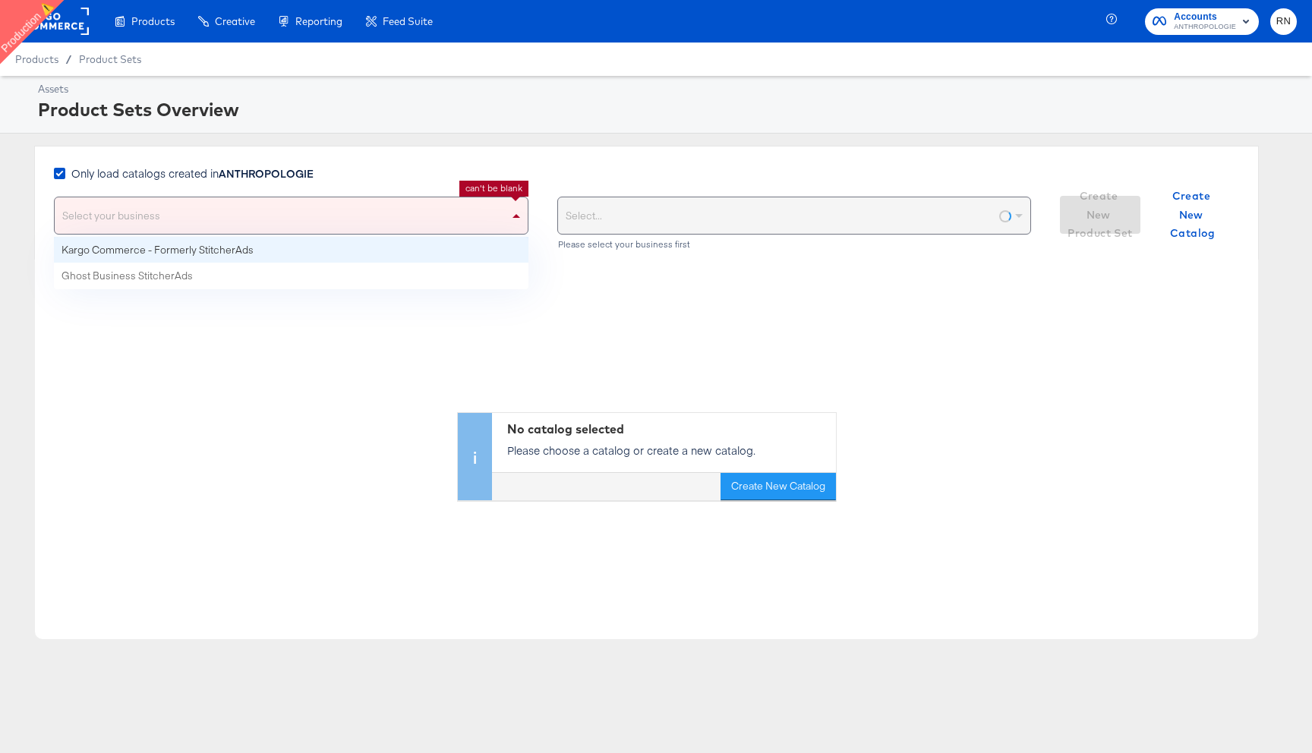
click at [274, 222] on div "Select your business" at bounding box center [291, 215] width 473 height 36
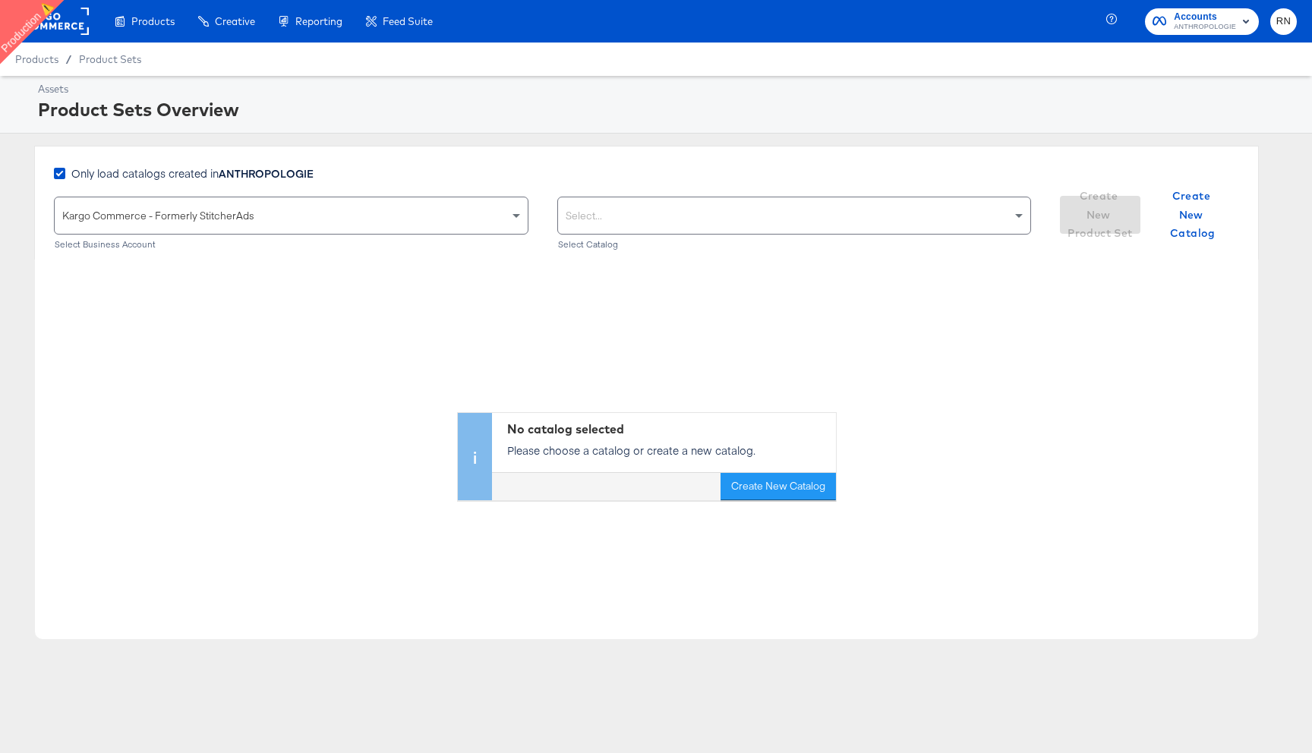
click at [621, 222] on div "Select..." at bounding box center [794, 215] width 473 height 36
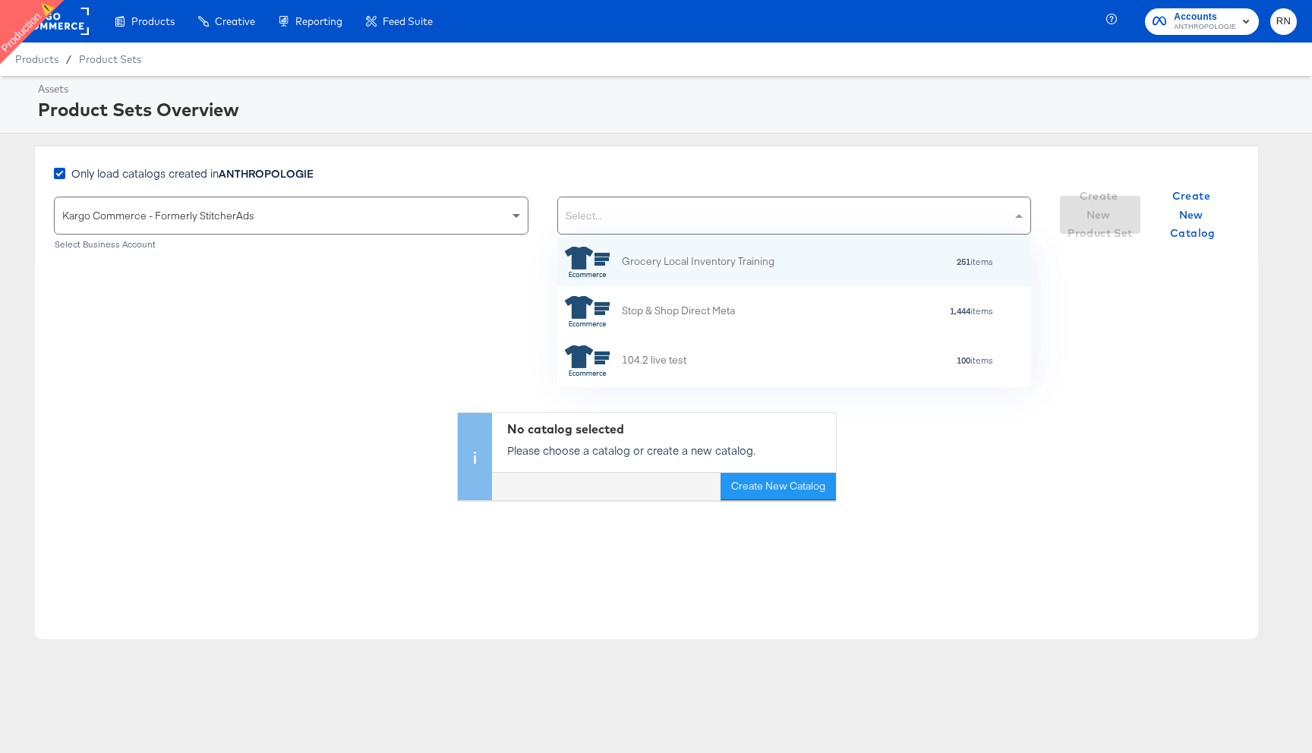
scroll to position [150, 474]
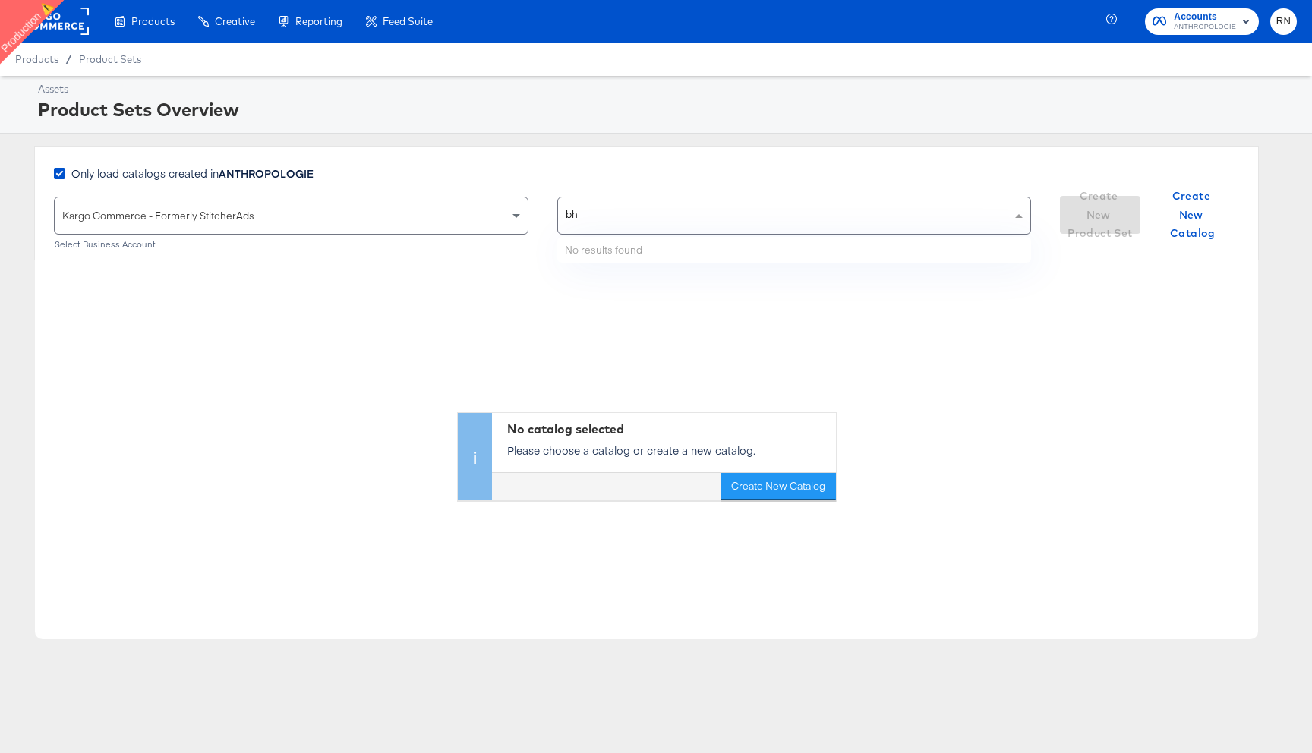
type input "bh"
click at [79, 29] on rect at bounding box center [54, 21] width 70 height 27
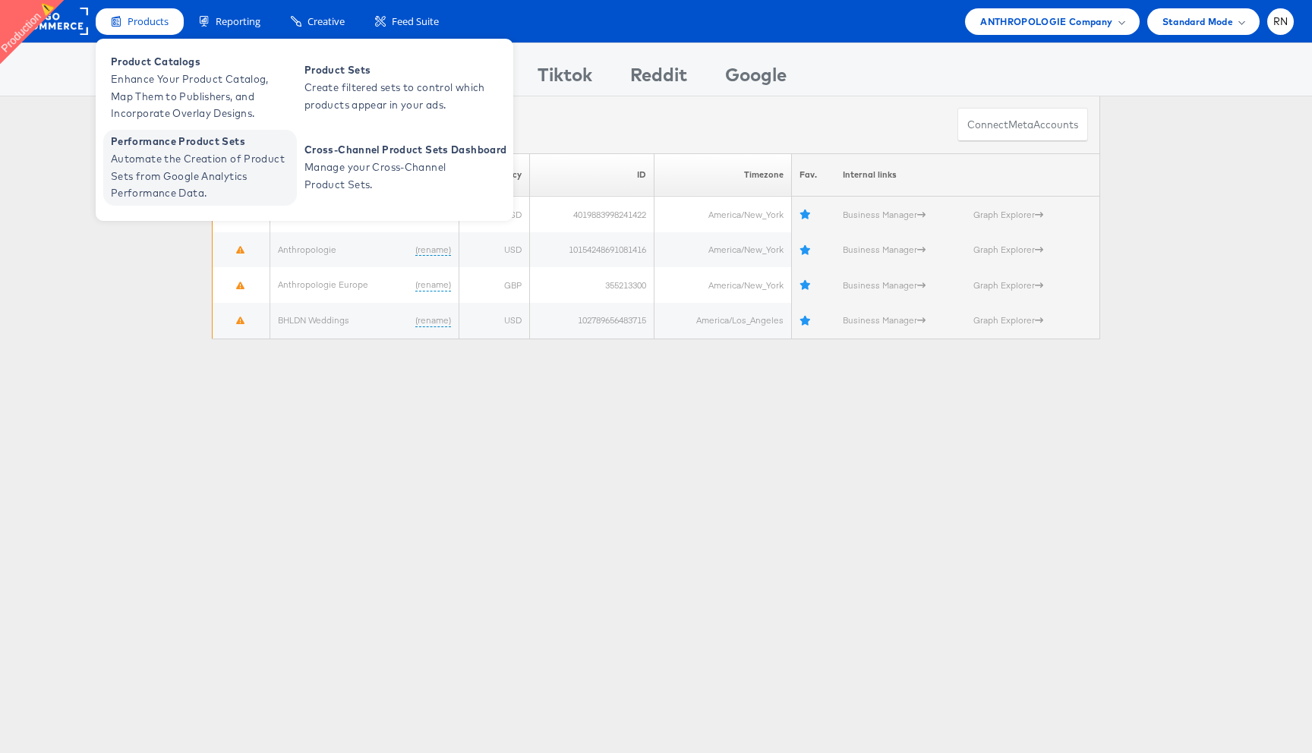
click at [230, 143] on span "Performance Product Sets" at bounding box center [202, 141] width 182 height 17
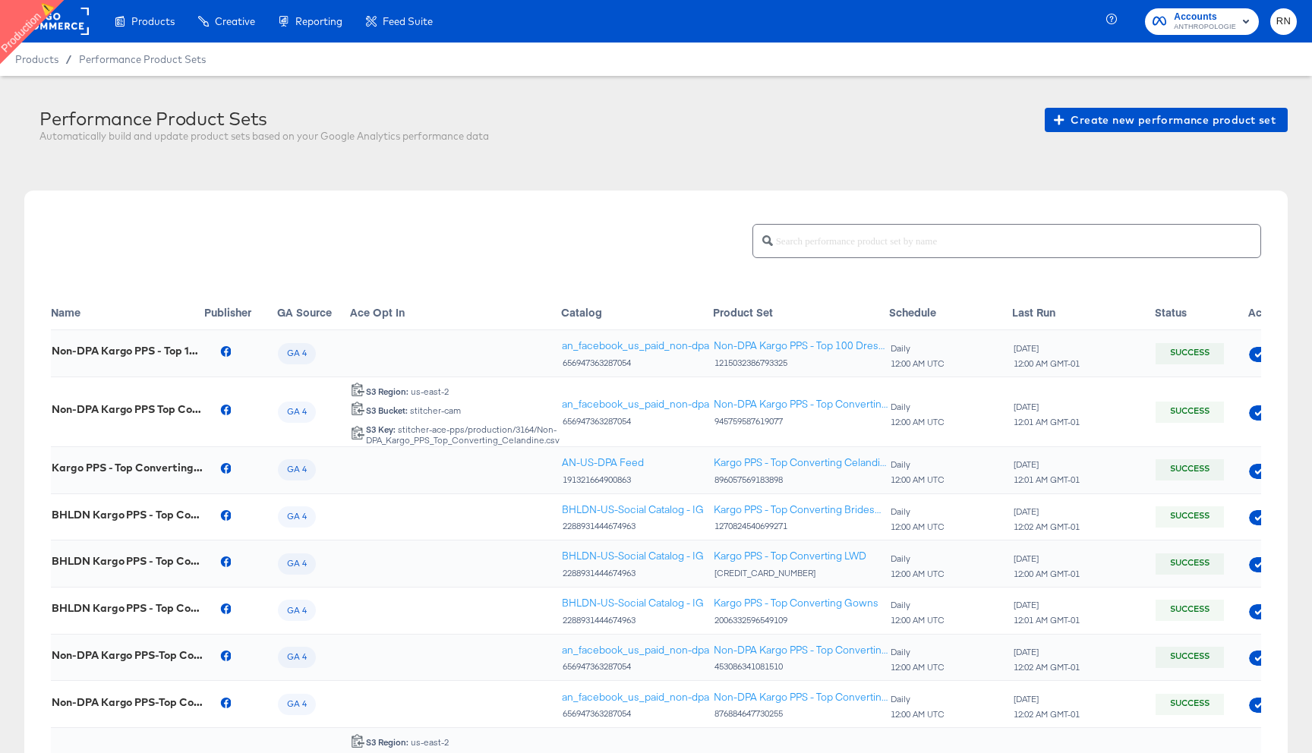
click at [56, 14] on rect at bounding box center [54, 21] width 70 height 27
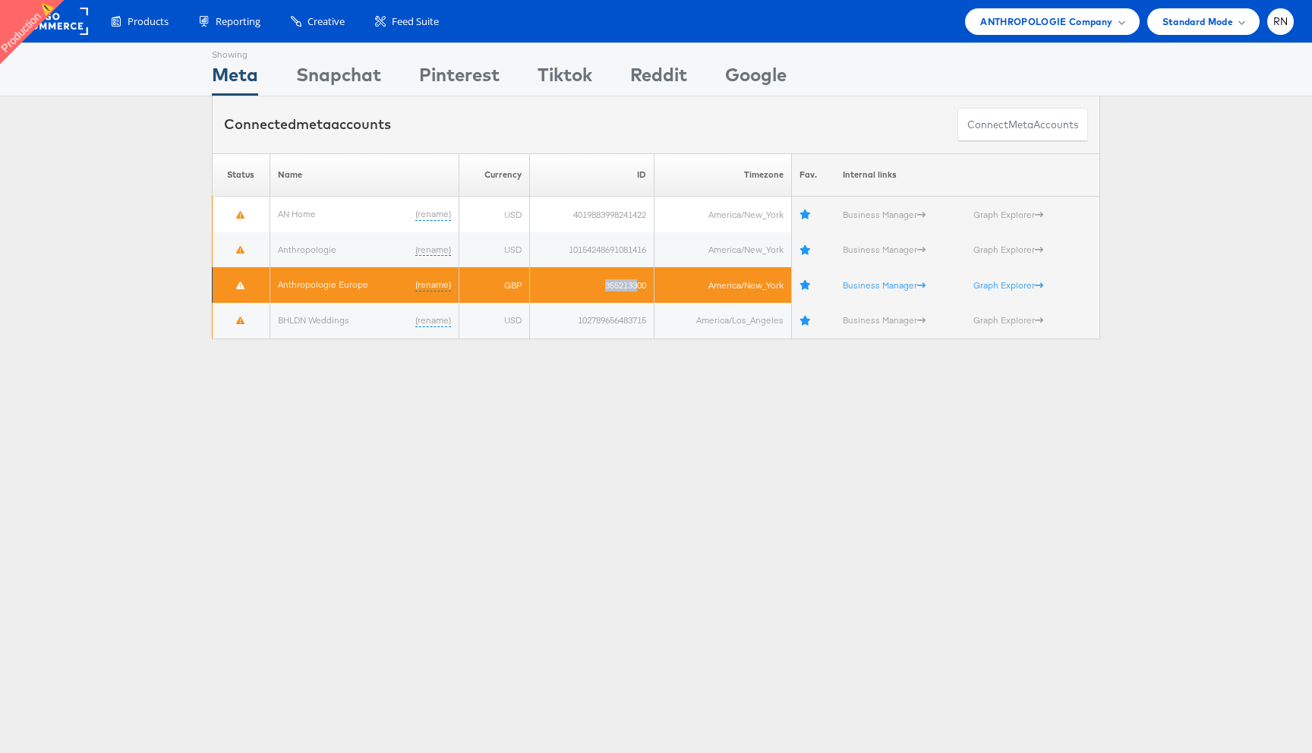
drag, startPoint x: 591, startPoint y: 286, endPoint x: 638, endPoint y: 286, distance: 47.1
click at [638, 286] on td "355213300" at bounding box center [592, 285] width 124 height 36
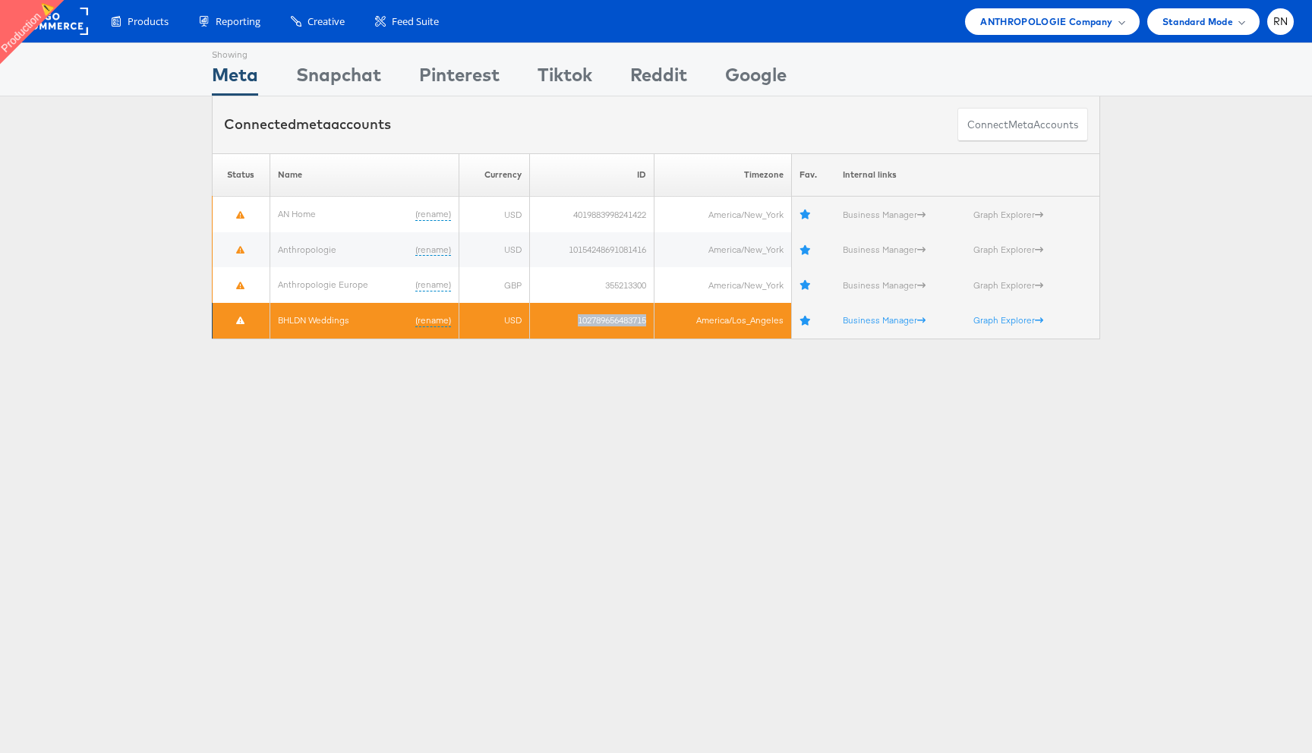
drag, startPoint x: 569, startPoint y: 319, endPoint x: 643, endPoint y: 320, distance: 73.7
click at [645, 320] on td "102789656483715" at bounding box center [592, 321] width 124 height 36
copy td "102789656483715"
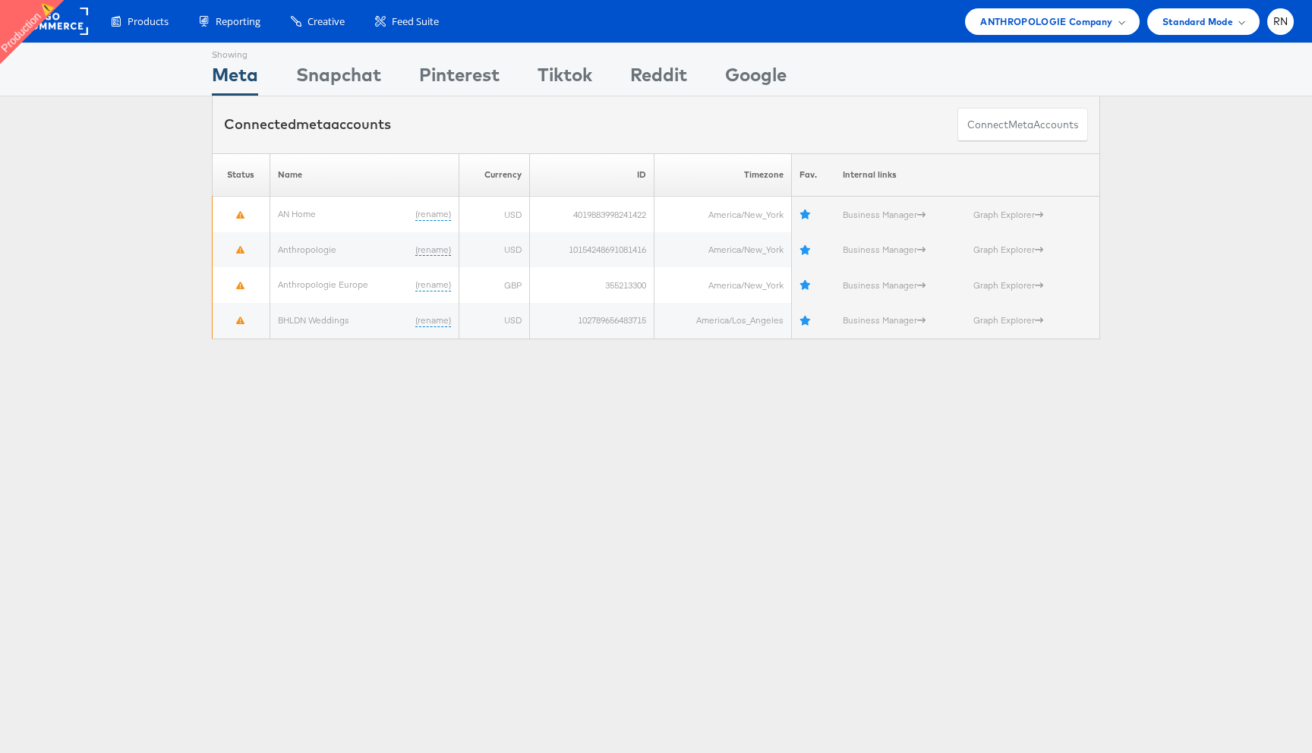
click at [538, 347] on div "Showing Meta Showing Snapchat Showing Pinterest Showing Tiktok Showing Reddit S…" at bounding box center [656, 198] width 1312 height 310
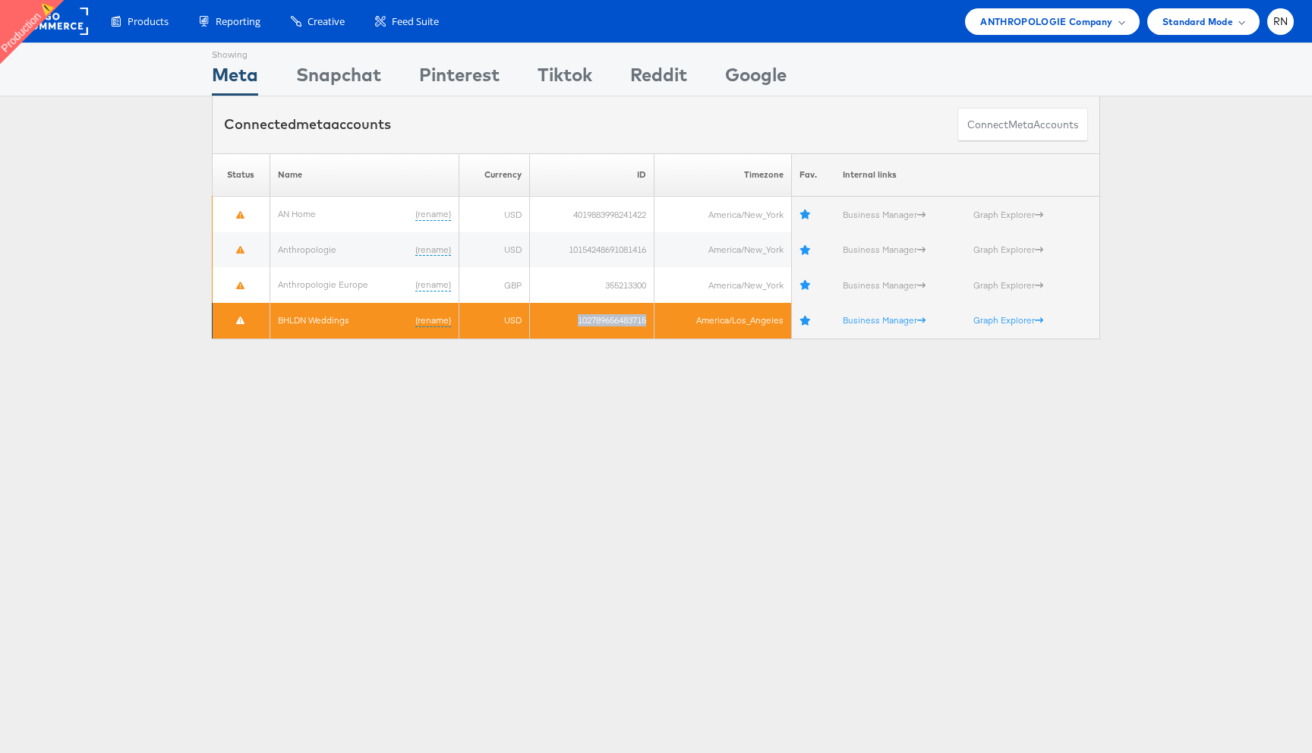
drag, startPoint x: 565, startPoint y: 321, endPoint x: 647, endPoint y: 323, distance: 82.0
click at [650, 323] on td "102789656483715" at bounding box center [592, 321] width 124 height 36
copy td "102789656483715"
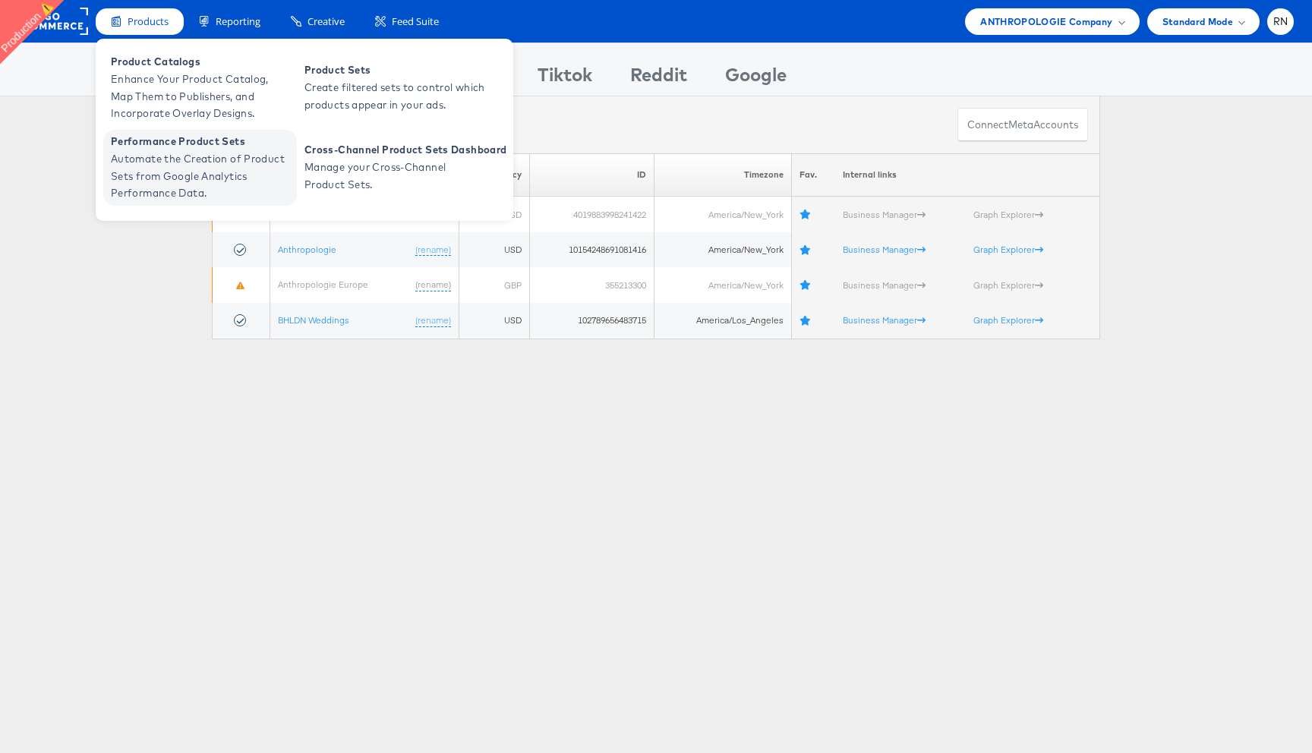
click at [222, 172] on span "Automate the Creation of Product Sets from Google Analytics Performance Data." at bounding box center [202, 176] width 182 height 52
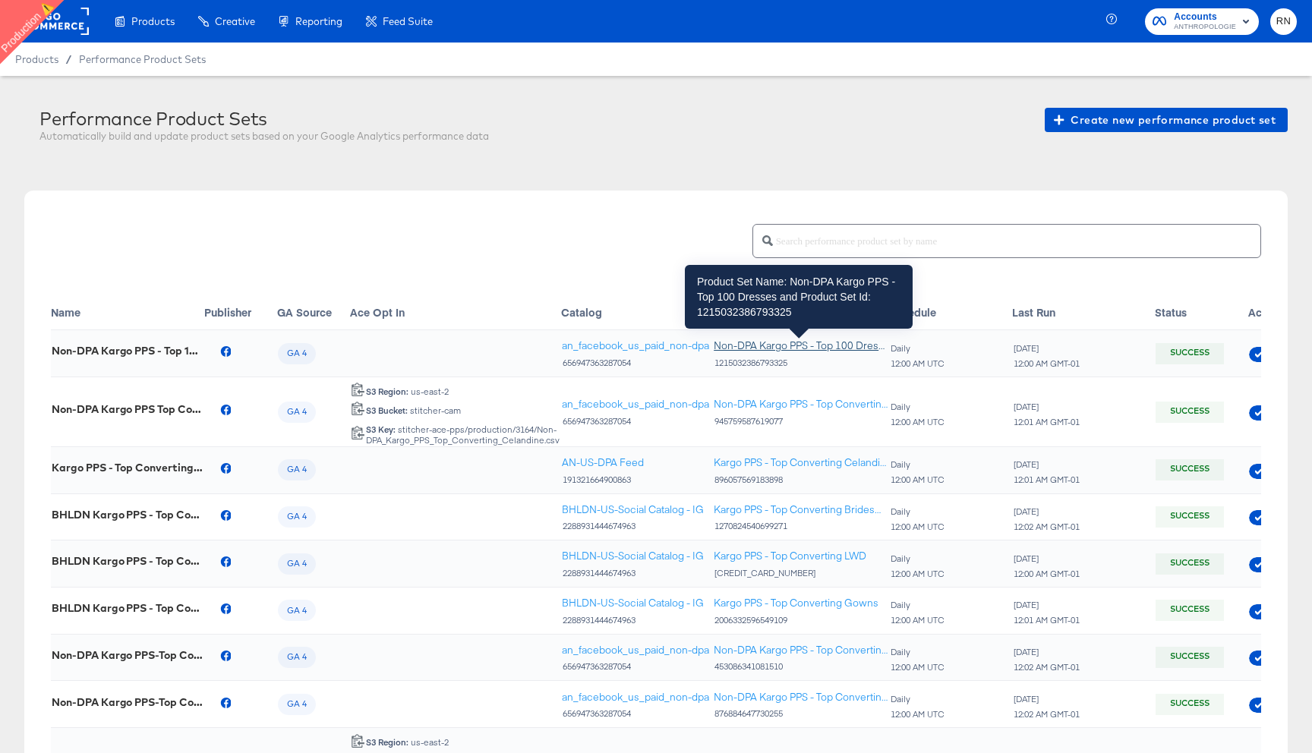
click at [733, 347] on div "Non-DPA Kargo PPS - Top 100 Dresses" at bounding box center [801, 346] width 175 height 14
click at [781, 347] on div "Non-DPA Kargo PPS - Top 100 Dresses" at bounding box center [801, 346] width 175 height 14
click at [740, 351] on div "Non-DPA Kargo PPS - Top 100 Dresses" at bounding box center [801, 346] width 175 height 14
click at [815, 346] on div "Non-DPA Kargo PPS - Top 100 Dresses" at bounding box center [801, 346] width 175 height 14
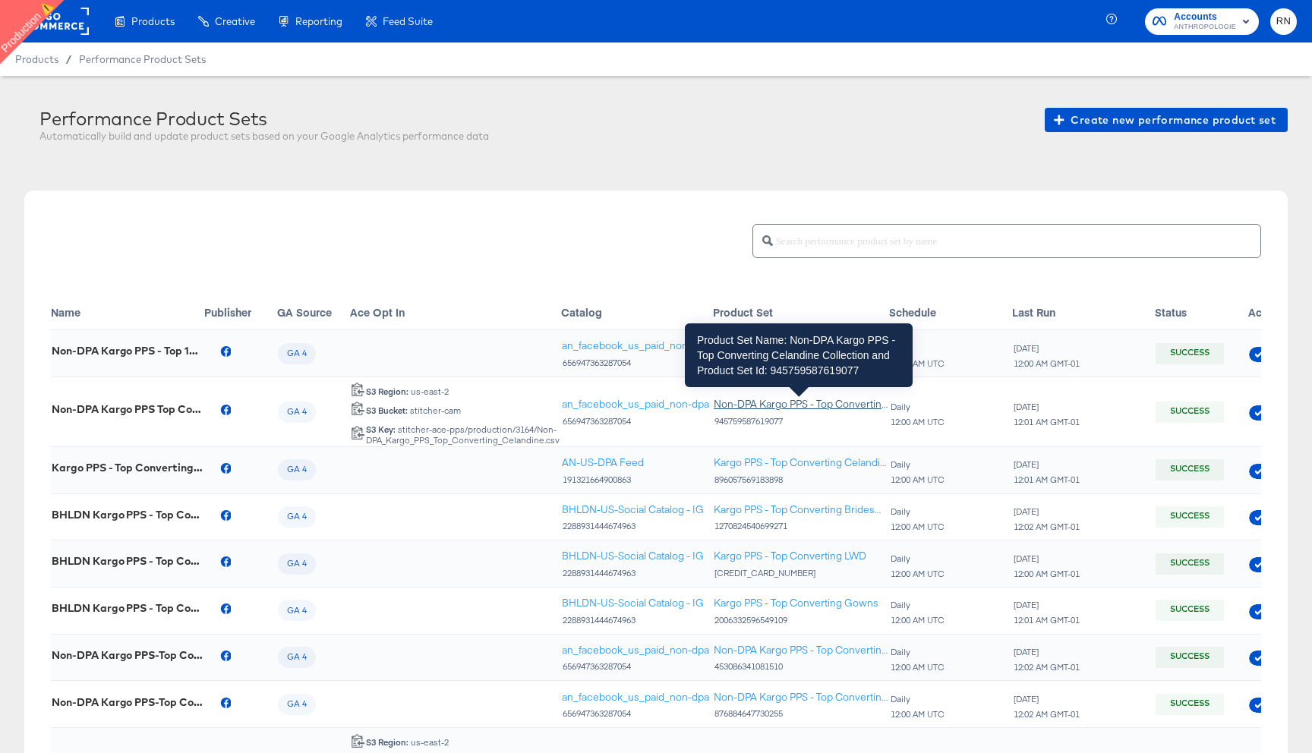
scroll to position [0, 127]
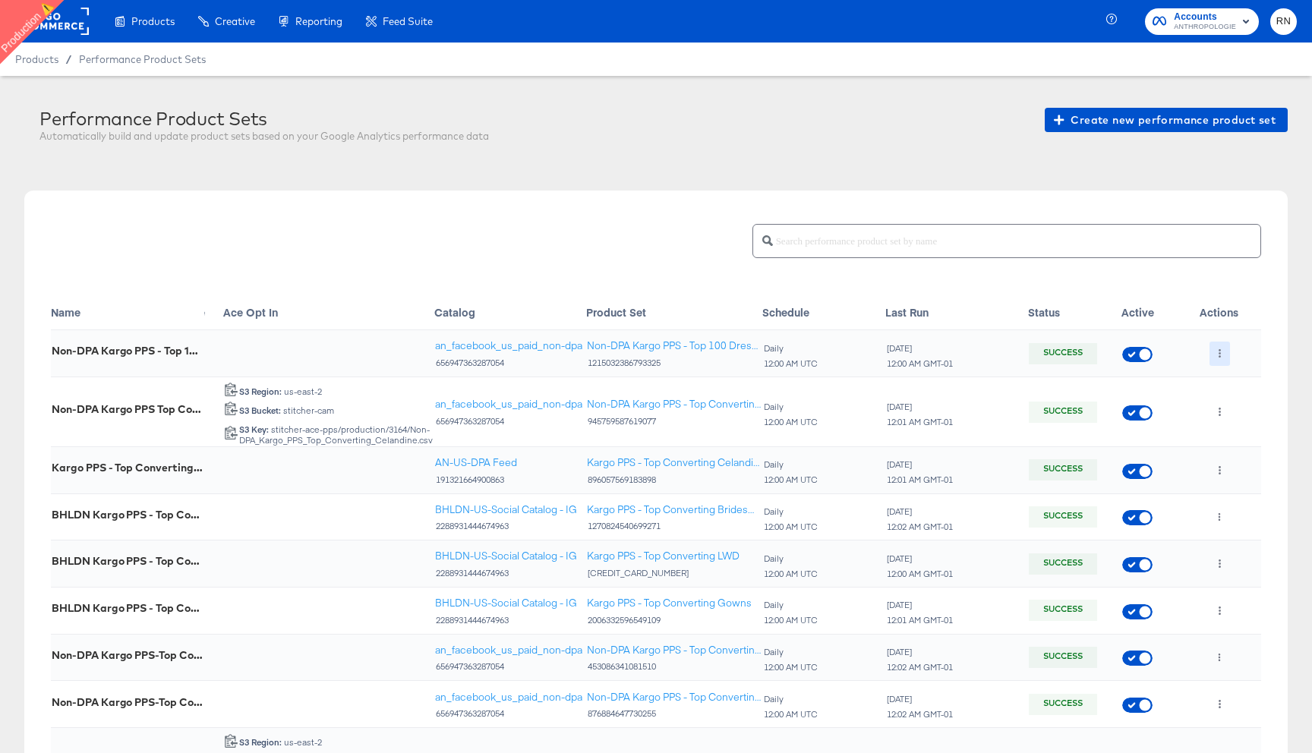
click at [1219, 361] on button "button" at bounding box center [1219, 354] width 20 height 24
click at [1230, 383] on li "Edit" at bounding box center [1247, 384] width 81 height 25
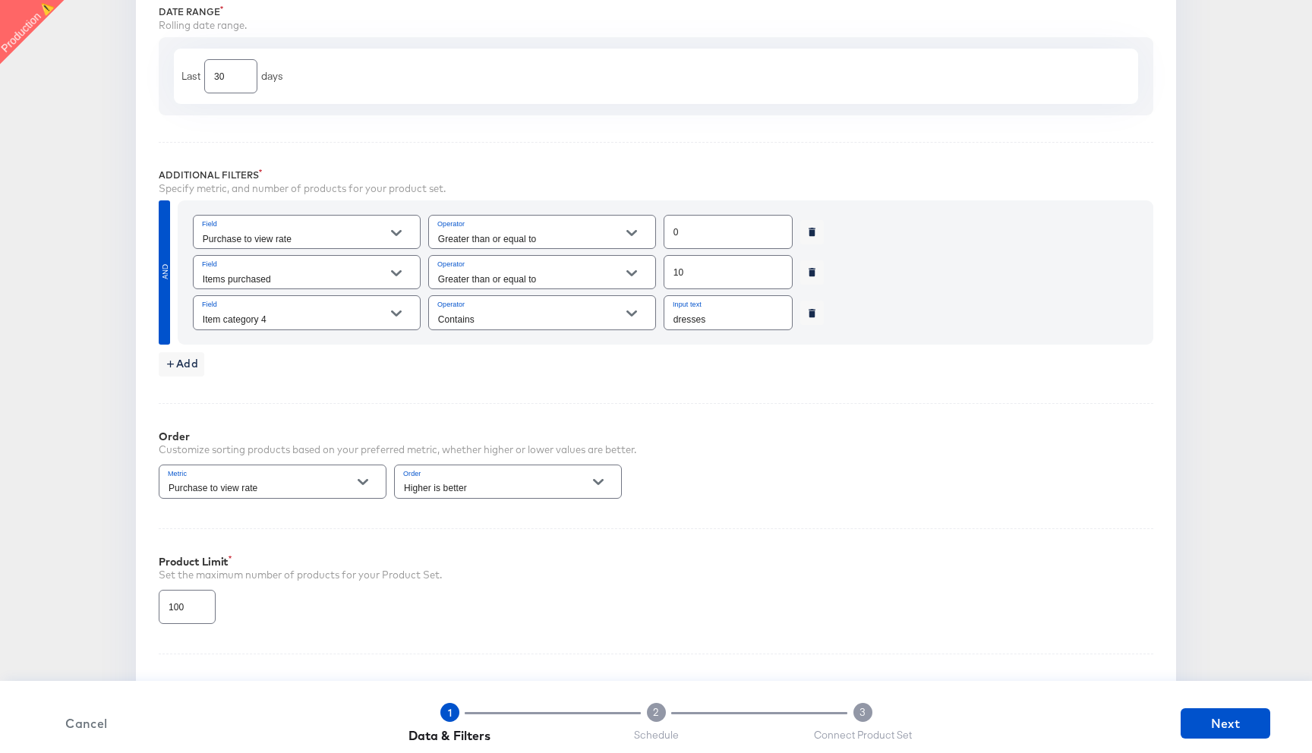
scroll to position [635, 0]
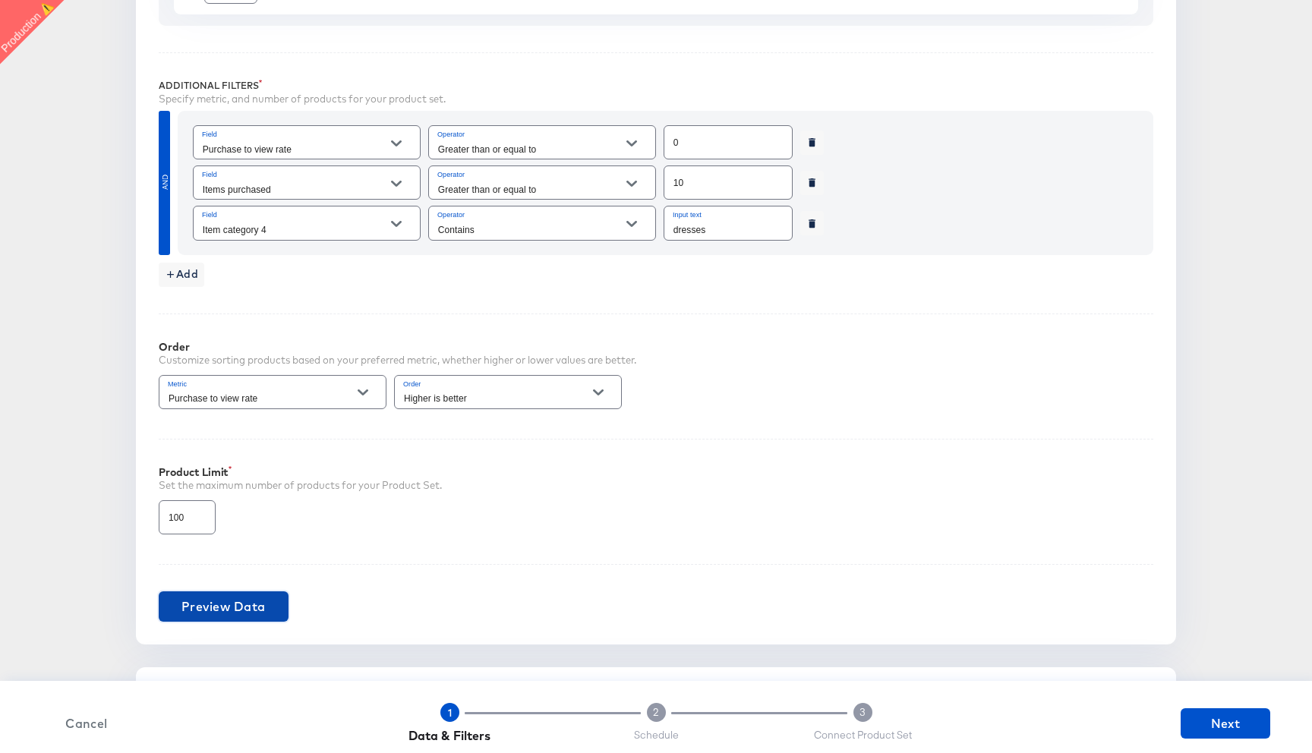
click at [251, 607] on span "Preview Data" at bounding box center [223, 606] width 84 height 21
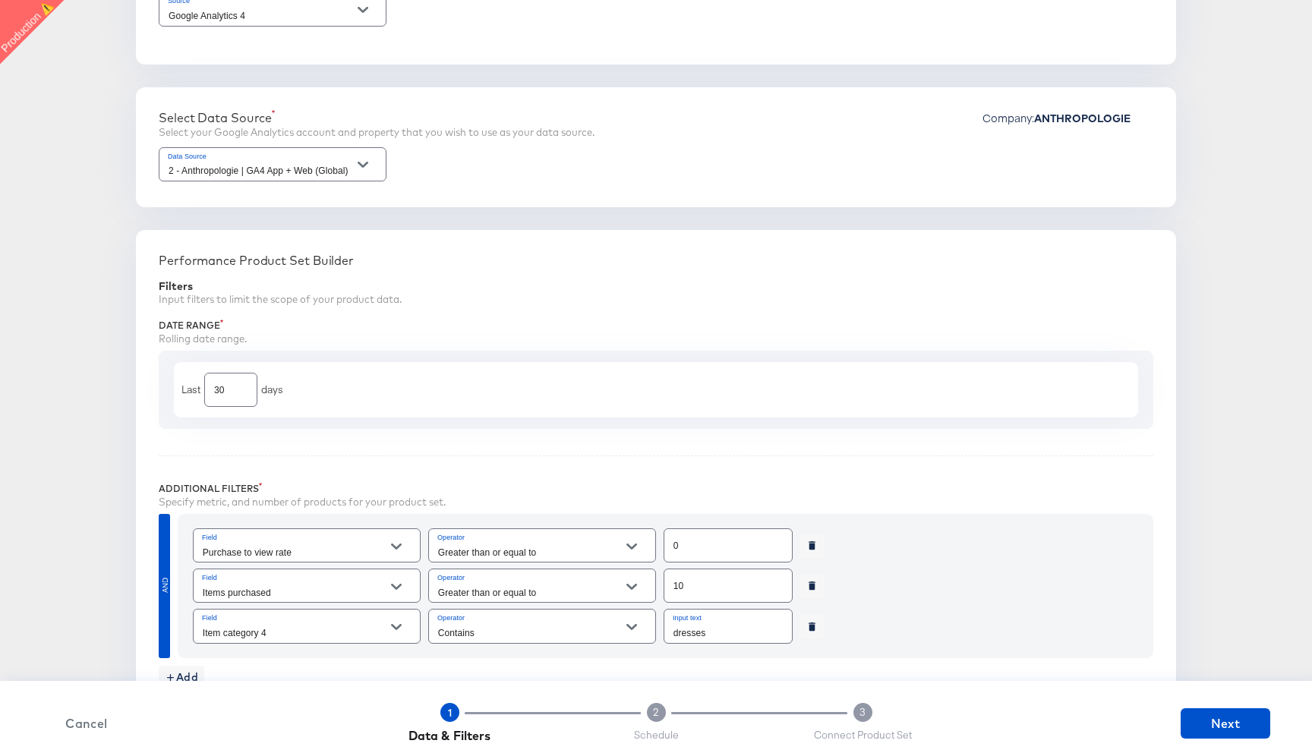
scroll to position [0, 0]
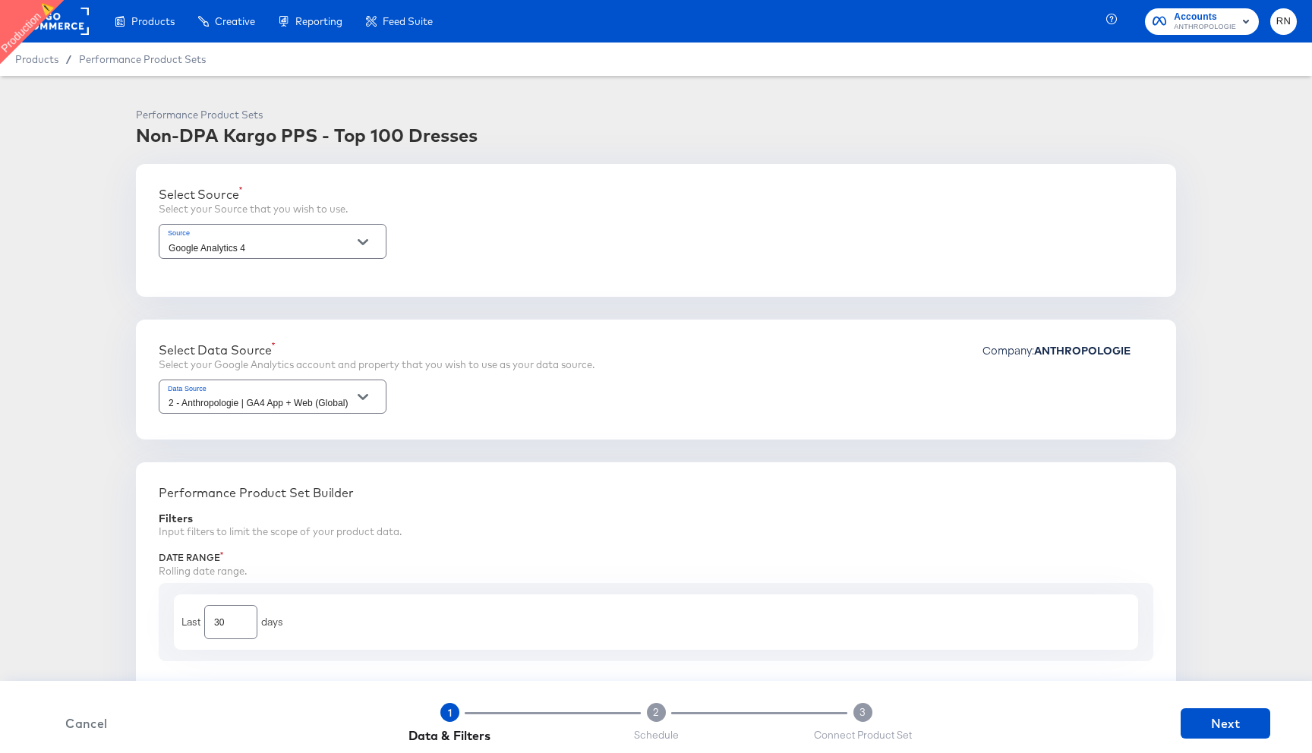
click at [62, 22] on rect at bounding box center [54, 21] width 70 height 27
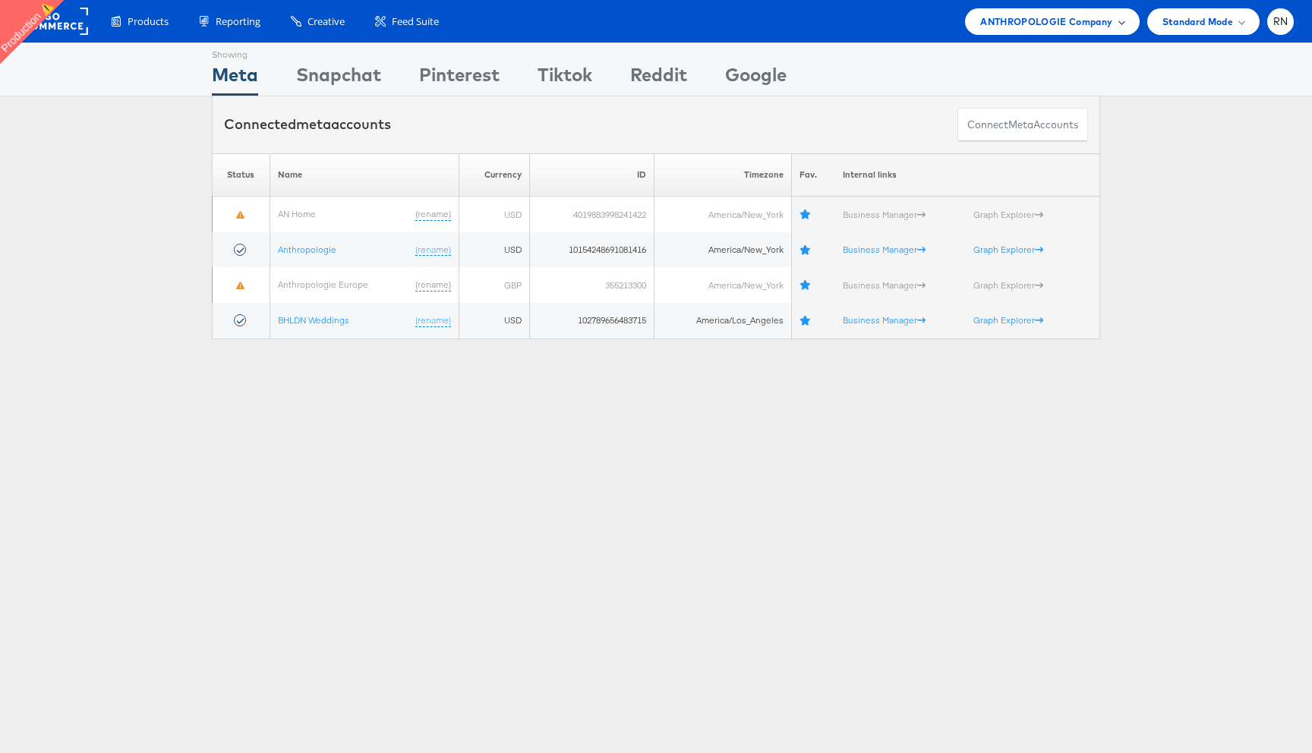
click at [1042, 24] on span "ANTHROPOLOGIE Company" at bounding box center [1046, 22] width 132 height 16
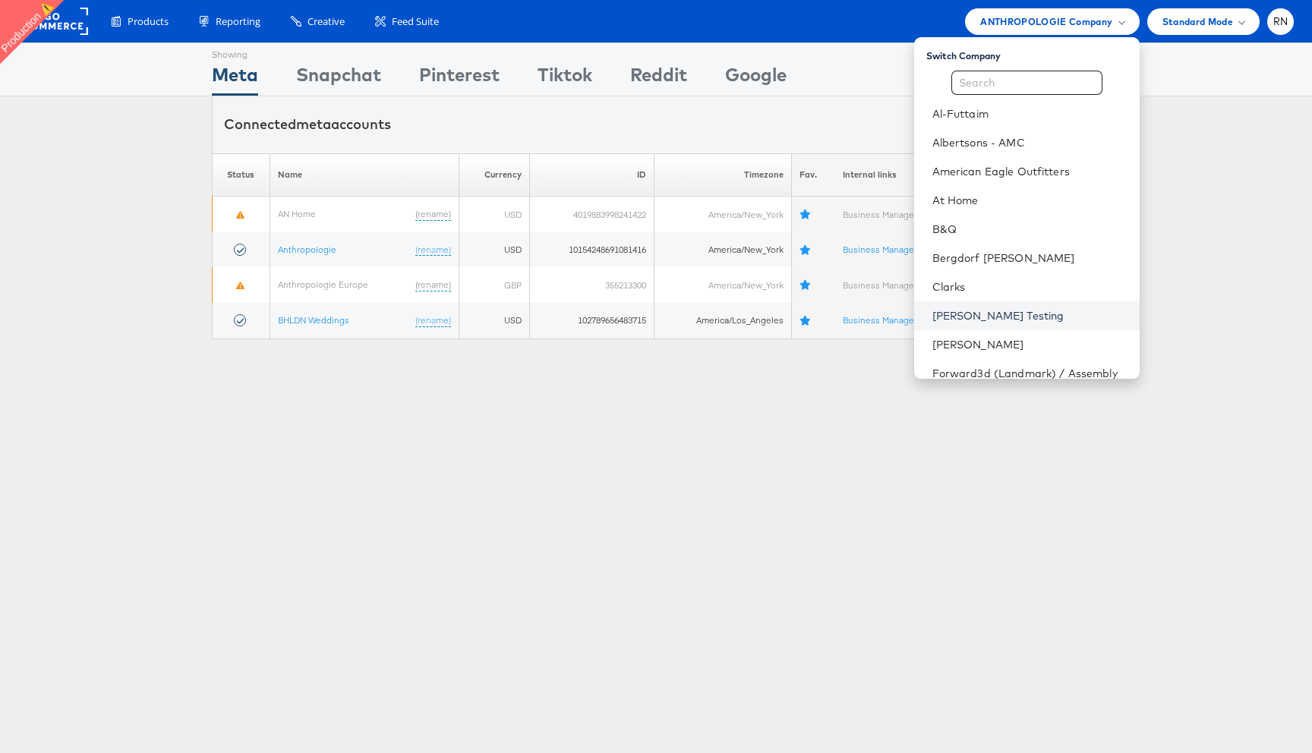
click at [1021, 311] on link "Colin Clarke Testing" at bounding box center [1029, 315] width 195 height 15
